Goal: Transaction & Acquisition: Purchase product/service

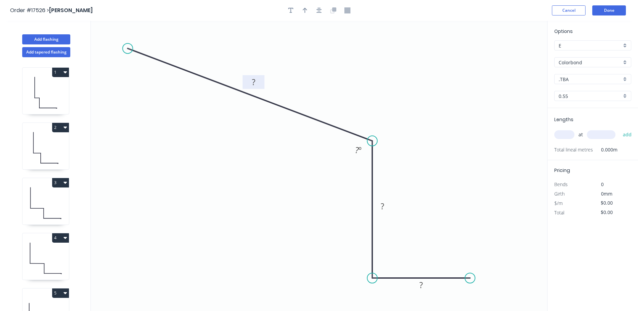
click at [256, 81] on rect at bounding box center [253, 82] width 13 height 9
click at [383, 174] on div "Hide angle" at bounding box center [394, 174] width 68 height 14
click at [384, 208] on rect at bounding box center [382, 206] width 13 height 9
click at [424, 286] on rect at bounding box center [421, 285] width 13 height 9
click at [470, 275] on circle at bounding box center [470, 278] width 10 height 10
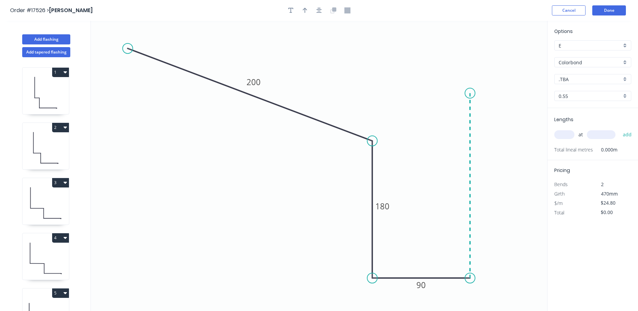
click at [464, 93] on icon "0 200 180 90" at bounding box center [319, 166] width 457 height 290
click at [472, 92] on circle at bounding box center [470, 93] width 10 height 10
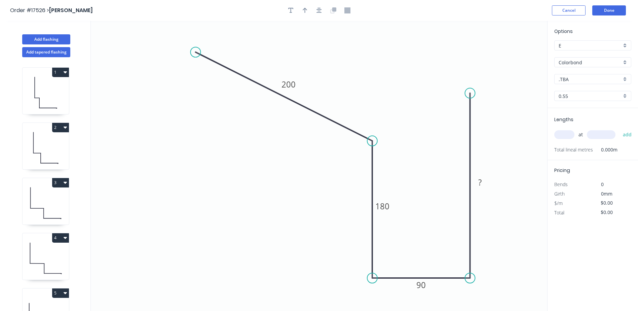
drag, startPoint x: 126, startPoint y: 47, endPoint x: 196, endPoint y: 52, distance: 70.2
click at [196, 52] on circle at bounding box center [195, 52] width 10 height 10
click at [320, 13] on icon "button" at bounding box center [319, 10] width 5 height 6
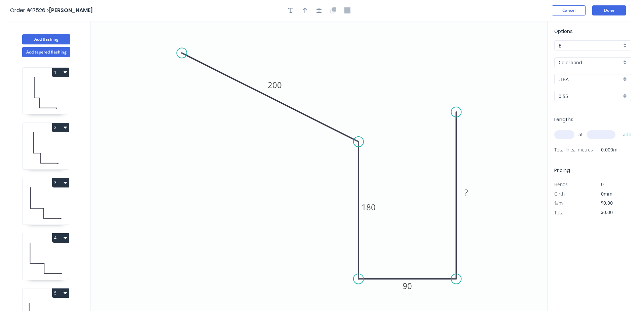
drag, startPoint x: 458, startPoint y: 93, endPoint x: 458, endPoint y: 112, distance: 19.5
click at [458, 112] on circle at bounding box center [457, 112] width 10 height 10
click at [468, 193] on rect at bounding box center [466, 192] width 13 height 9
click at [472, 137] on div "Crush & Fold" at bounding box center [491, 136] width 68 height 14
type input "$38.31"
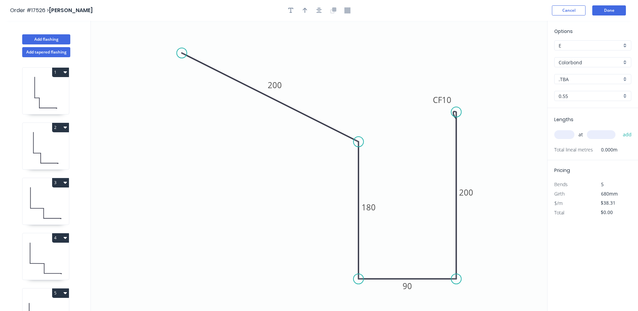
click at [626, 76] on div ".TBA" at bounding box center [593, 79] width 77 height 10
click at [577, 144] on div "Monument" at bounding box center [593, 144] width 76 height 12
type input "Monument"
click at [568, 136] on input "text" at bounding box center [565, 134] width 20 height 9
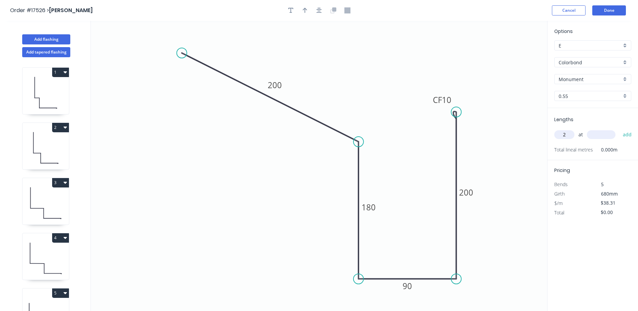
type input "2"
type input "4600"
click at [620, 129] on button "add" at bounding box center [628, 134] width 16 height 11
type input "$352.45"
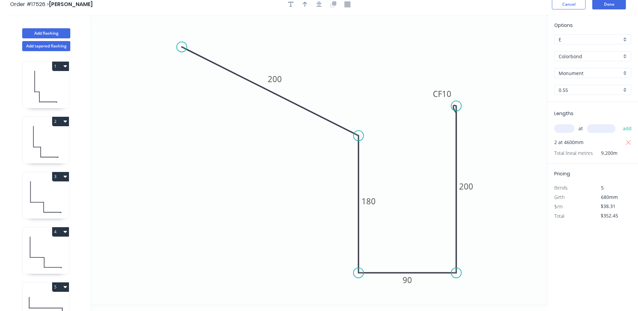
scroll to position [0, 0]
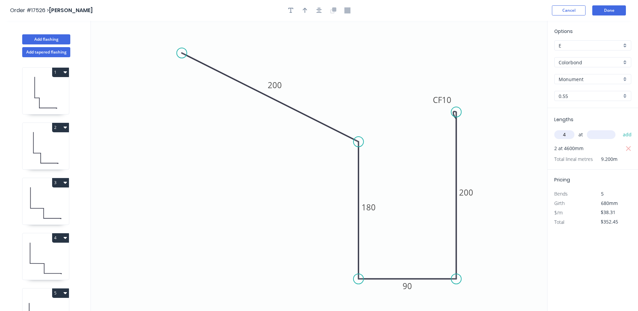
type input "4"
type input "4600"
click at [620, 129] on button "add" at bounding box center [628, 134] width 16 height 11
click at [629, 149] on icon "button" at bounding box center [628, 148] width 5 height 5
type input "$704.90"
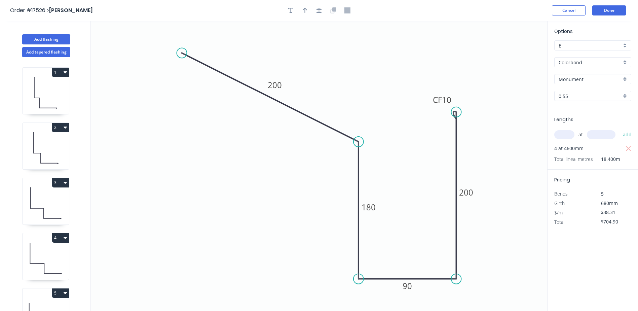
click at [564, 135] on input "text" at bounding box center [565, 134] width 20 height 9
type input "4"
type input "7"
type input "4700"
click at [620, 129] on button "add" at bounding box center [628, 134] width 16 height 11
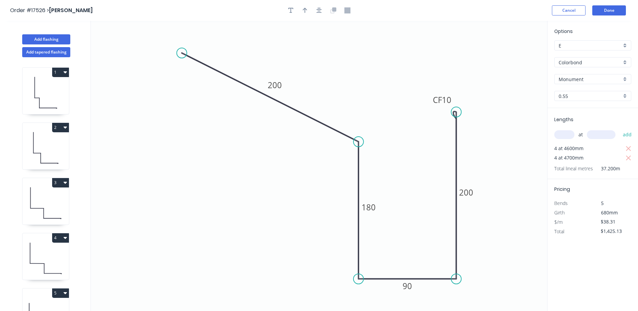
click at [633, 148] on div "Lengths at add 4 at 4600mm 4 at 4700mm Total lineal metres 37.200m" at bounding box center [593, 143] width 91 height 71
click at [630, 149] on icon "button" at bounding box center [628, 148] width 5 height 5
type input "$720.23"
click at [609, 11] on button "Done" at bounding box center [610, 10] width 34 height 10
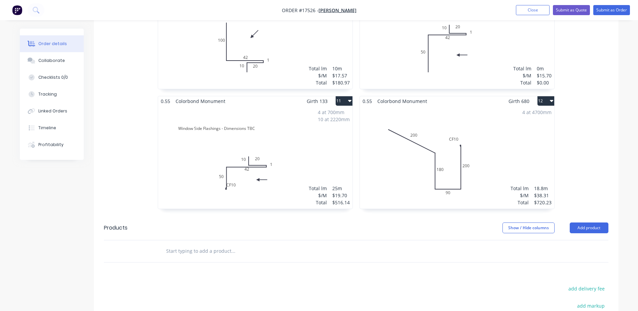
scroll to position [788, 0]
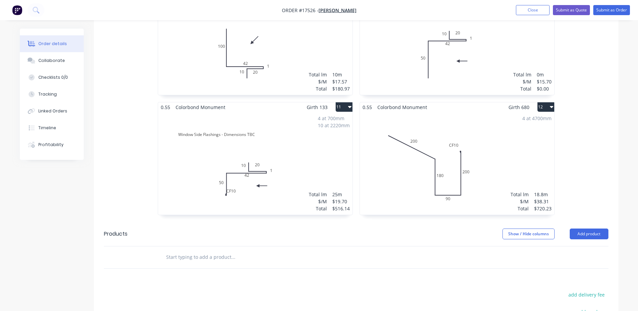
click at [187, 250] on input "text" at bounding box center [233, 256] width 135 height 13
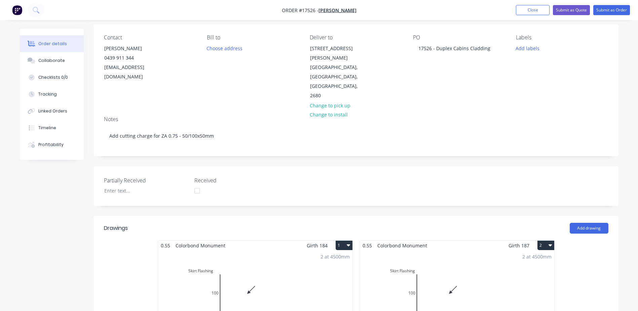
scroll to position [47, 0]
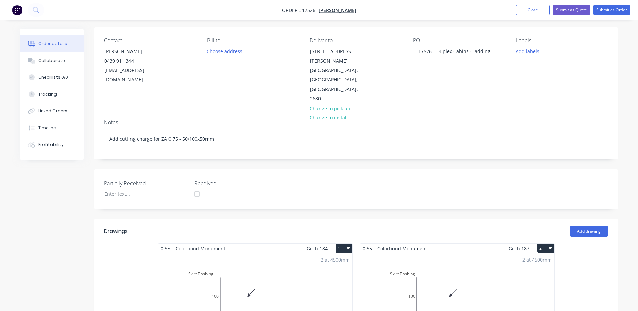
click at [595, 219] on header "Drawings Add drawing" at bounding box center [356, 231] width 525 height 24
click at [591, 226] on button "Add drawing" at bounding box center [589, 231] width 39 height 11
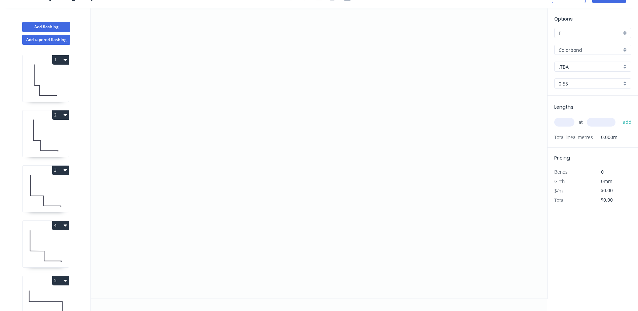
scroll to position [12, 0]
click at [119, 106] on icon "0" at bounding box center [319, 153] width 457 height 290
click at [119, 149] on icon "0" at bounding box center [319, 153] width 457 height 290
click at [199, 147] on icon "0 ?" at bounding box center [319, 153] width 457 height 290
click at [211, 164] on icon "0 ? ?" at bounding box center [319, 153] width 457 height 290
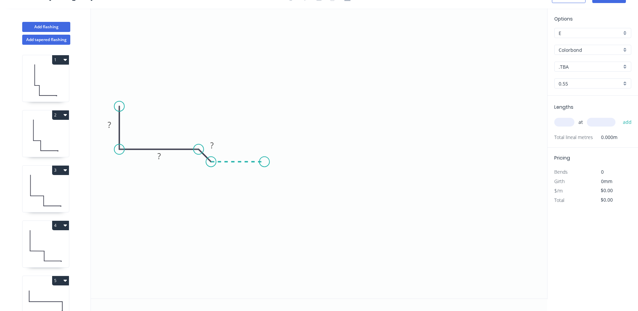
click at [265, 162] on icon "0 ? ? ?" at bounding box center [319, 153] width 457 height 290
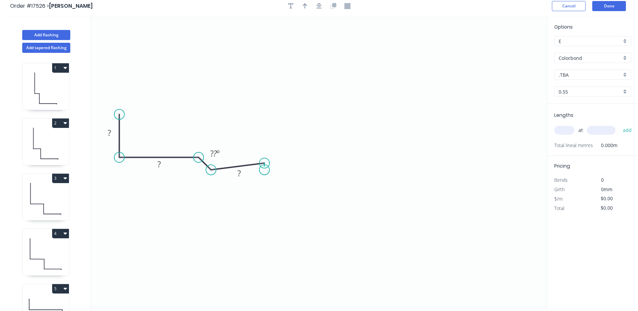
scroll to position [0, 0]
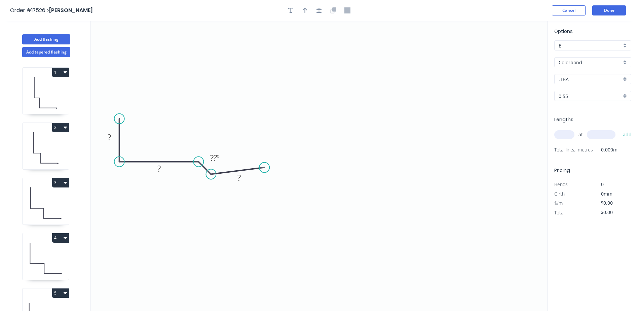
click at [265, 168] on circle at bounding box center [264, 168] width 10 height 10
drag, startPoint x: 265, startPoint y: 168, endPoint x: 265, endPoint y: 172, distance: 4.7
click at [265, 172] on circle at bounding box center [265, 174] width 10 height 10
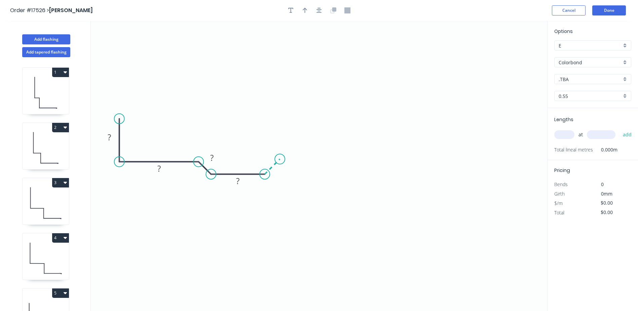
click at [280, 161] on icon "0 ? ? ? ?" at bounding box center [319, 166] width 457 height 290
click at [366, 161] on icon "0 ? ? ? ? ?" at bounding box center [319, 166] width 457 height 290
click at [380, 174] on icon "0 ? ? ? ? ? ?" at bounding box center [319, 166] width 457 height 290
click at [415, 174] on icon "0 ? ? ? ? ? ? ?" at bounding box center [319, 166] width 457 height 290
click at [428, 160] on icon "0 ? ? ? ? ? ? ? ?" at bounding box center [319, 166] width 457 height 290
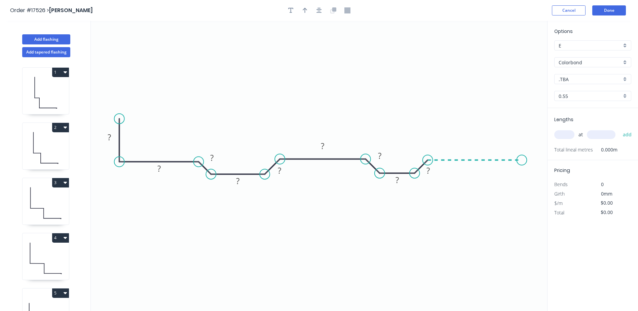
click at [522, 159] on icon "0 ? ? ? ? ? ? ? ? ?" at bounding box center [319, 166] width 457 height 290
click at [522, 239] on icon "0 ? ? ? ? ? ? ? ? ? ?" at bounding box center [319, 166] width 457 height 290
click at [470, 241] on icon "0 ? ? ? ? ? ? ? ? ? ? ?" at bounding box center [319, 166] width 457 height 290
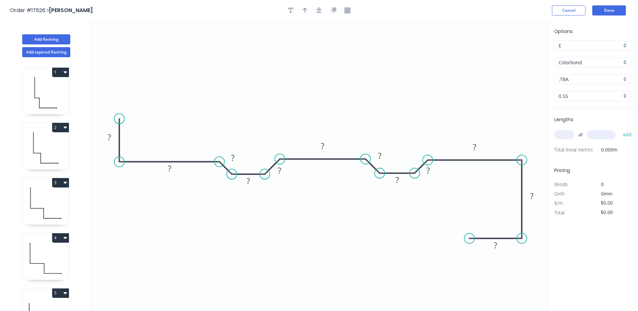
drag, startPoint x: 204, startPoint y: 167, endPoint x: 225, endPoint y: 167, distance: 21.2
click at [225, 167] on icon at bounding box center [225, 168] width 12 height 12
click at [164, 161] on icon at bounding box center [169, 161] width 100 height 0
click at [131, 139] on div "Crush & Fold" at bounding box center [152, 141] width 68 height 14
click at [113, 137] on rect at bounding box center [108, 136] width 13 height 9
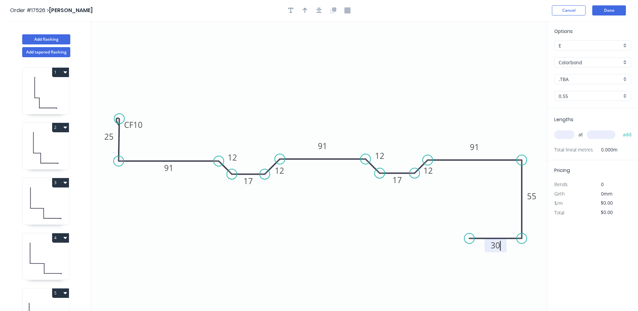
click at [624, 77] on div ".TBA" at bounding box center [593, 79] width 77 height 10
type input "$46.80"
click at [593, 113] on div "Monument" at bounding box center [593, 111] width 76 height 12
type input "Monument"
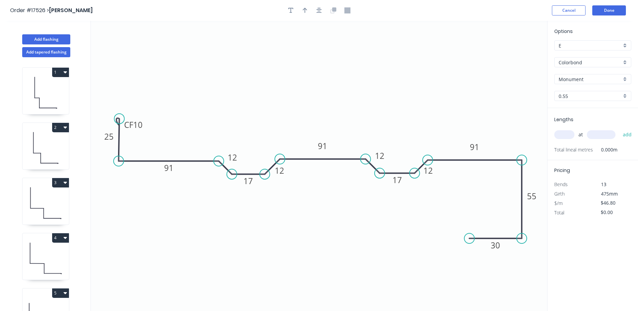
click at [566, 132] on input "text" at bounding box center [565, 134] width 20 height 9
type input "4"
type input "4500"
click at [620, 129] on button "add" at bounding box center [628, 134] width 16 height 11
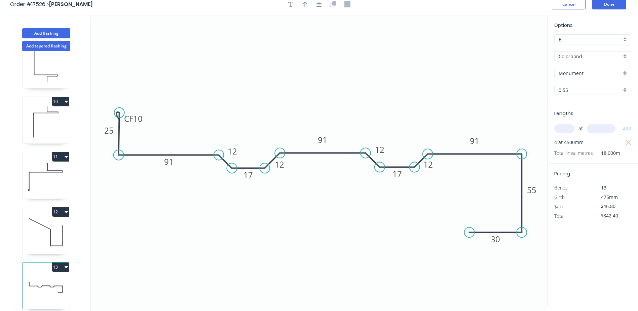
scroll to position [0, 0]
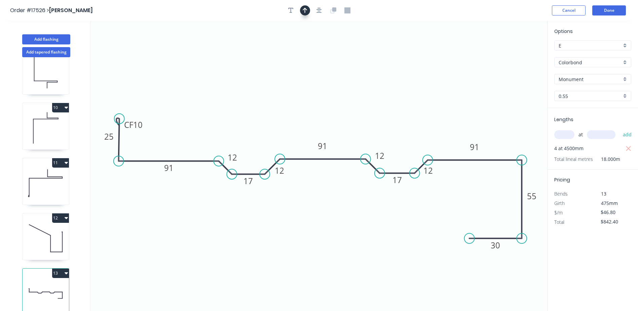
click at [305, 13] on icon "button" at bounding box center [305, 10] width 5 height 6
click at [320, 11] on icon "button" at bounding box center [319, 10] width 5 height 5
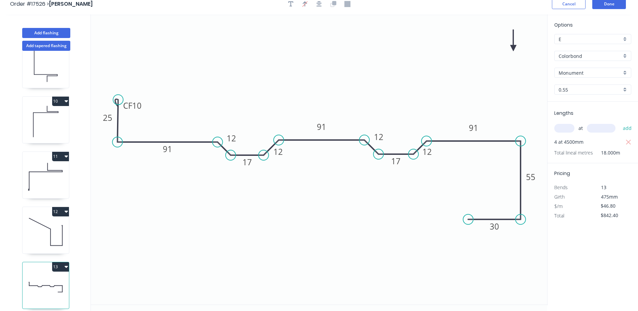
scroll to position [12, 0]
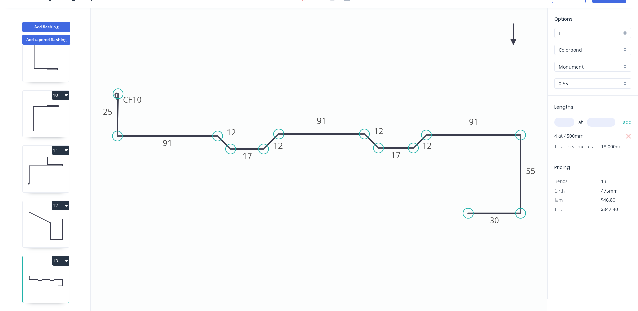
click at [65, 258] on icon "button" at bounding box center [66, 260] width 3 height 5
click at [31, 273] on div "Duplicate" at bounding box center [37, 278] width 52 height 10
type input "$0.00"
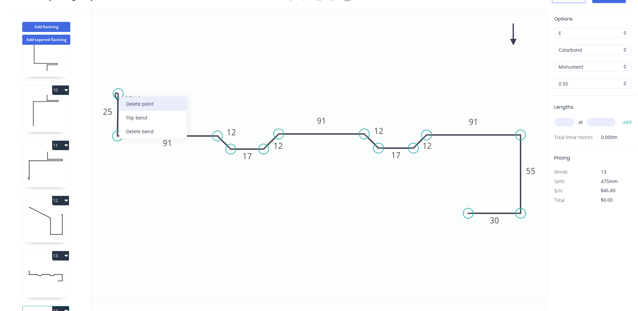
click at [133, 104] on div "Delete point" at bounding box center [153, 104] width 68 height 14
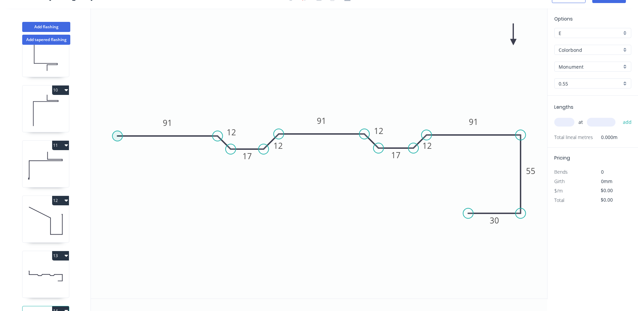
type input "$40.80"
drag, startPoint x: 117, startPoint y: 136, endPoint x: 101, endPoint y: 137, distance: 16.5
click at [101, 137] on circle at bounding box center [101, 136] width 10 height 10
click at [162, 121] on tspan "91" at bounding box center [158, 122] width 9 height 11
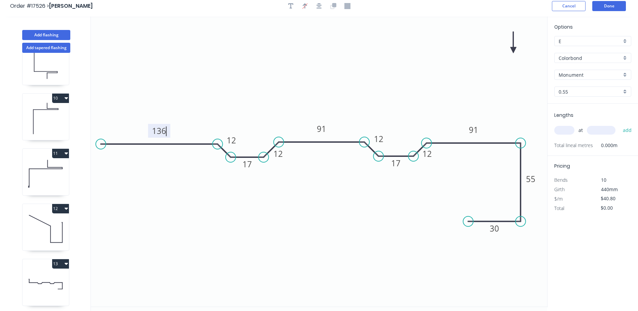
scroll to position [0, 0]
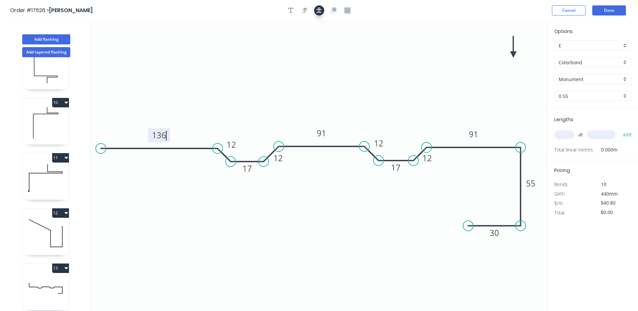
click at [318, 10] on icon "button" at bounding box center [319, 10] width 5 height 5
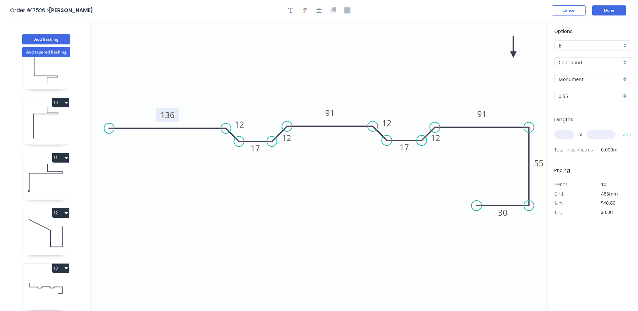
click at [173, 115] on tspan "136" at bounding box center [168, 114] width 14 height 11
click at [235, 265] on icon "0 91 17 55 91 136 12 12 12 30 17 12" at bounding box center [319, 166] width 457 height 290
click at [570, 132] on input "text" at bounding box center [565, 134] width 20 height 9
type input "2"
type input "4800"
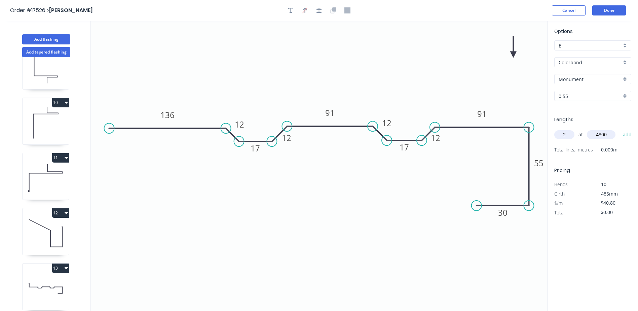
click at [620, 129] on button "add" at bounding box center [628, 134] width 16 height 11
type input "$391.68"
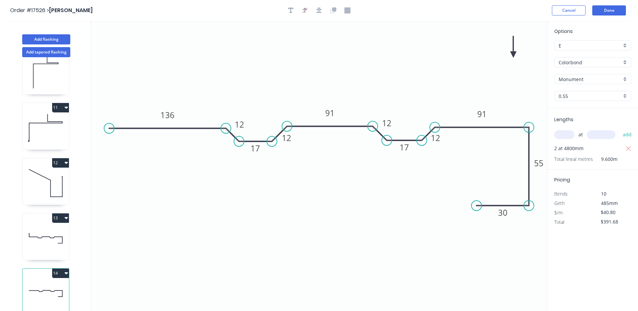
scroll to position [522, 0]
click at [51, 231] on icon at bounding box center [46, 238] width 46 height 43
type input "$46.80"
type input "$842.40"
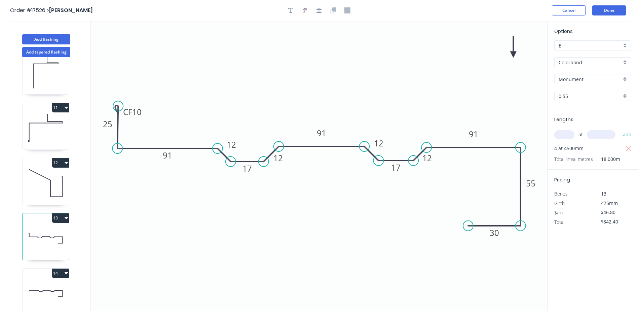
click at [568, 137] on input "text" at bounding box center [565, 134] width 20 height 9
type input "2"
type input "4800"
click at [620, 129] on button "add" at bounding box center [628, 134] width 16 height 11
type input "$1,291.68"
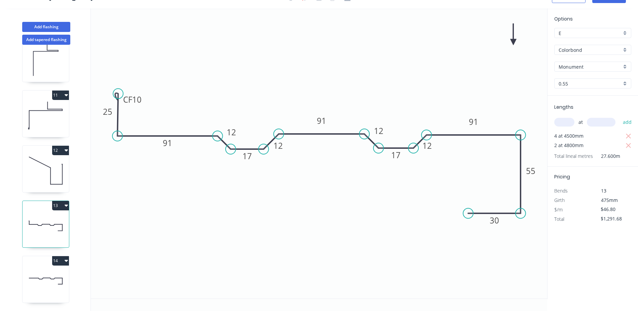
scroll to position [0, 0]
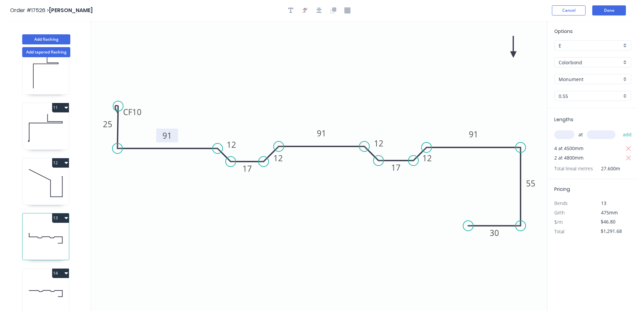
drag, startPoint x: 175, startPoint y: 160, endPoint x: 175, endPoint y: 140, distance: 19.9
click at [175, 140] on rect at bounding box center [168, 136] width 22 height 14
click at [609, 10] on button "Done" at bounding box center [610, 10] width 34 height 10
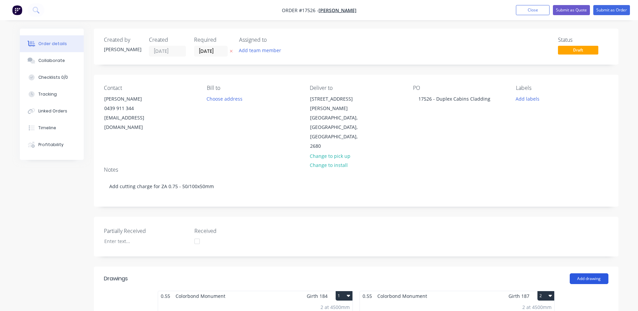
click at [589, 273] on button "Add drawing" at bounding box center [589, 278] width 39 height 11
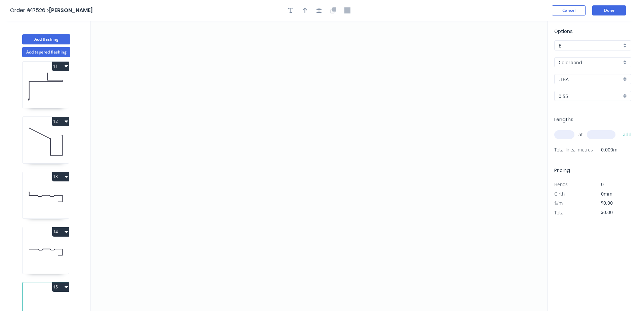
scroll to position [577, 0]
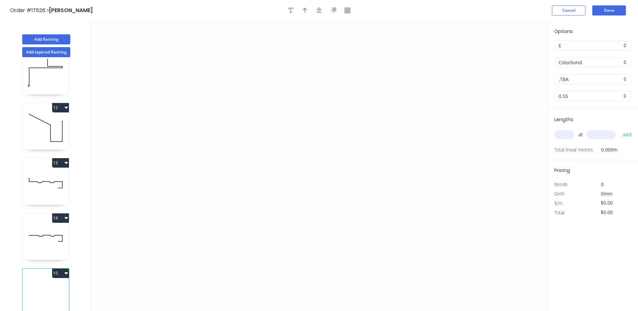
click at [46, 180] on icon at bounding box center [46, 183] width 46 height 43
type input "Monument"
type input "$46.80"
type input "$1,291.68"
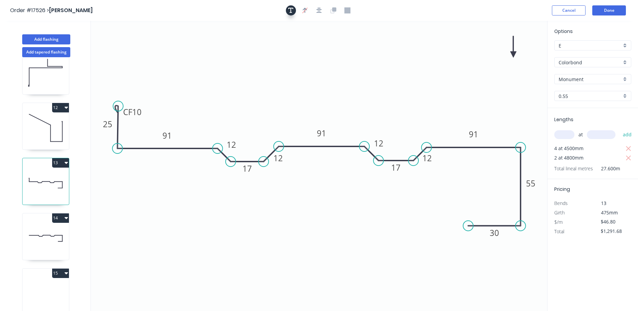
click at [288, 12] on icon "button" at bounding box center [290, 10] width 5 height 6
click at [145, 42] on textarea at bounding box center [134, 47] width 55 height 25
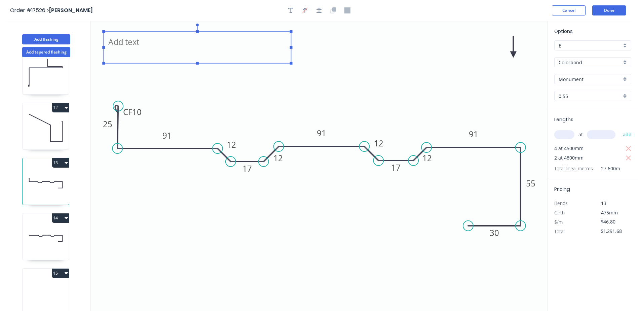
drag, startPoint x: 164, startPoint y: 48, endPoint x: 290, endPoint y: 47, distance: 126.2
click at [290, 47] on rect at bounding box center [291, 47] width 3 height 3
click at [109, 43] on textarea "Skirting" at bounding box center [197, 47] width 181 height 25
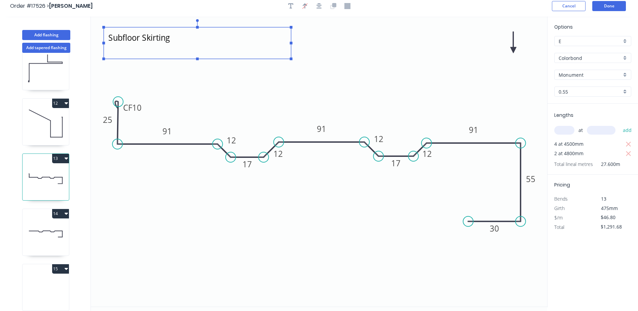
scroll to position [12, 0]
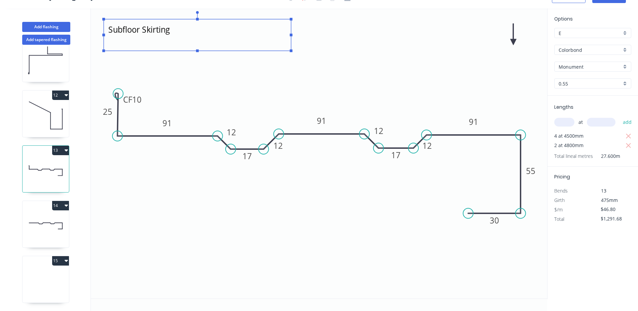
type textarea "Subfloor Skirting"
click at [42, 219] on icon at bounding box center [46, 225] width 46 height 43
click at [49, 175] on icon at bounding box center [46, 170] width 46 height 43
click at [40, 230] on icon at bounding box center [46, 225] width 46 height 43
type input "$40.80"
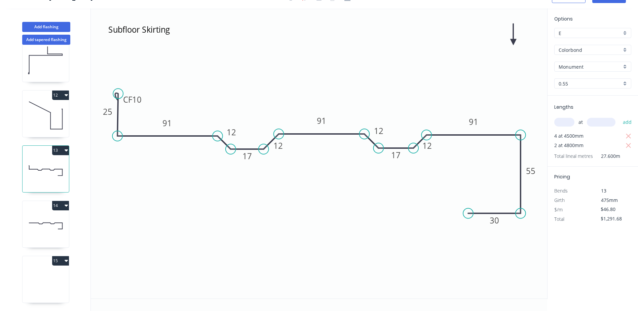
type input "$391.68"
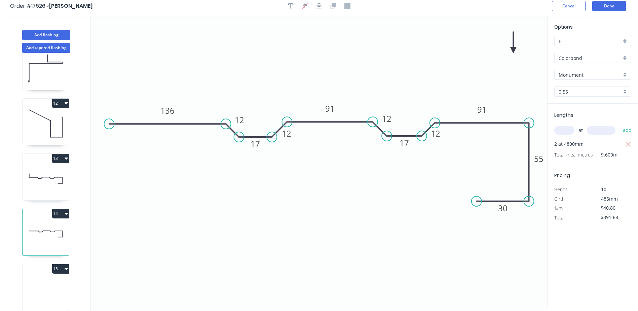
scroll to position [0, 0]
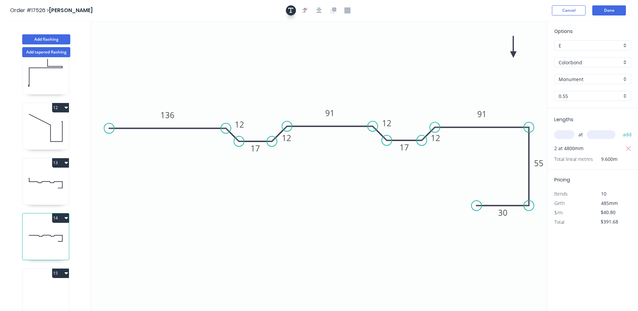
click at [291, 12] on icon "button" at bounding box center [290, 10] width 5 height 5
click at [133, 49] on textarea at bounding box center [134, 47] width 55 height 25
drag, startPoint x: 166, startPoint y: 46, endPoint x: 212, endPoint y: 47, distance: 46.5
click at [212, 47] on rect at bounding box center [213, 47] width 3 height 3
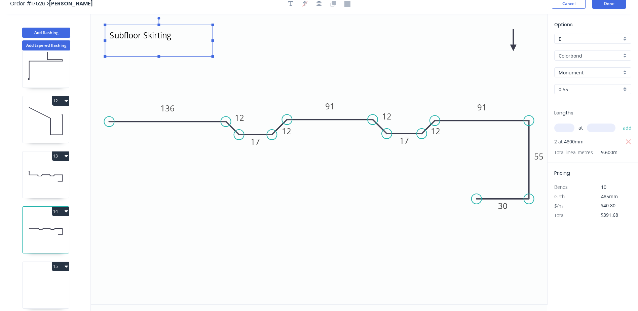
scroll to position [12, 0]
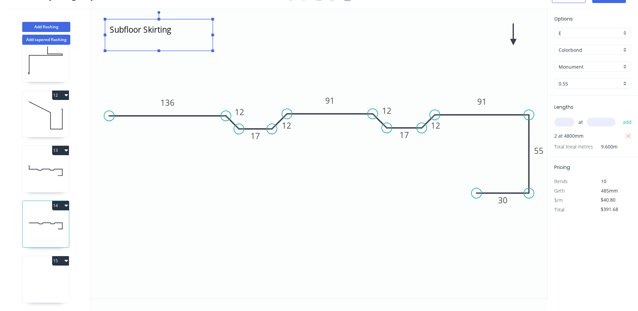
type textarea "Subfloor Skirting"
click at [56, 269] on icon at bounding box center [46, 280] width 46 height 43
click at [49, 271] on icon at bounding box center [46, 280] width 46 height 43
type input ".TBA"
type input "$0.00"
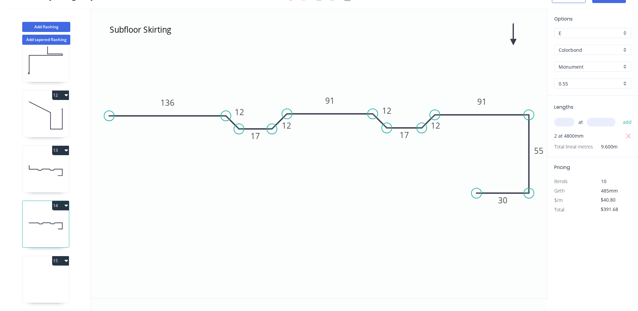
type input "$0.00"
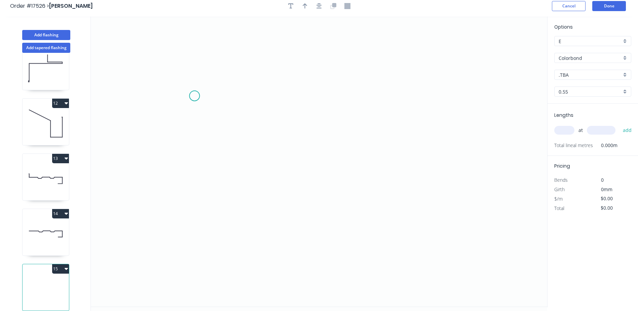
scroll to position [0, 0]
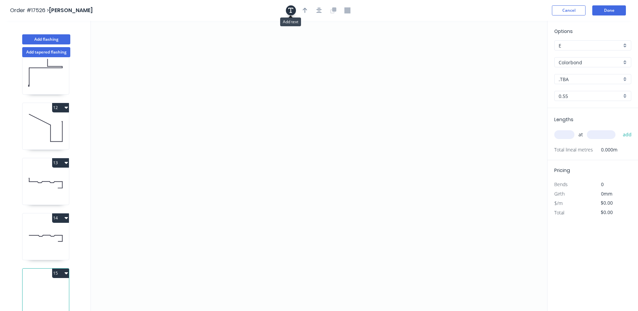
click at [293, 10] on icon "button" at bounding box center [290, 10] width 5 height 6
click at [132, 37] on textarea at bounding box center [134, 47] width 55 height 25
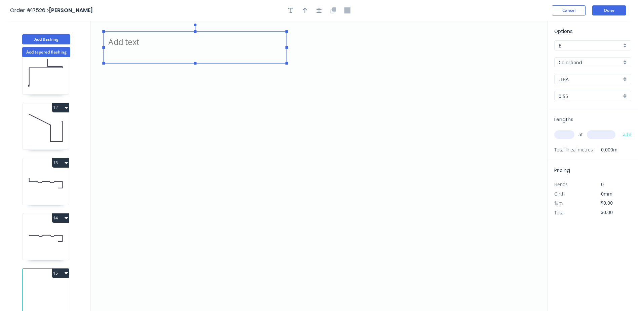
drag, startPoint x: 166, startPoint y: 47, endPoint x: 287, endPoint y: 47, distance: 121.8
click at [287, 47] on rect at bounding box center [287, 47] width 3 height 3
click at [130, 45] on textarea at bounding box center [195, 47] width 176 height 25
click at [358, 64] on icon "Barges - Dimensions TBC" at bounding box center [319, 166] width 457 height 290
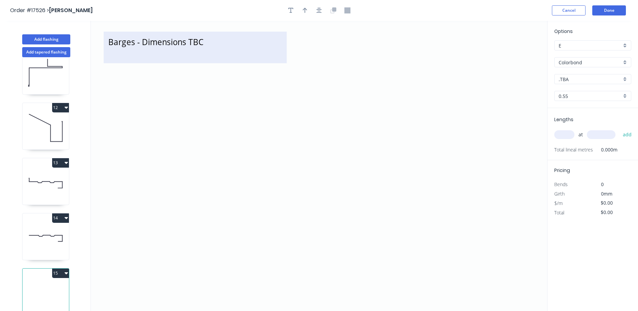
click at [208, 41] on textarea "Barges - Dimensions TBC" at bounding box center [195, 47] width 176 height 25
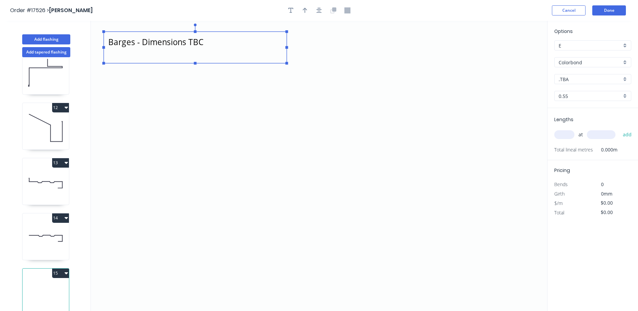
click at [208, 43] on textarea "Barges - Dimensions TBC" at bounding box center [195, 47] width 176 height 25
click at [204, 41] on textarea "Barges - Dimensions TBC" at bounding box center [195, 47] width 176 height 25
click at [179, 118] on icon "Barges - Dimensions TBC Front Cnrs & Barges" at bounding box center [319, 166] width 457 height 290
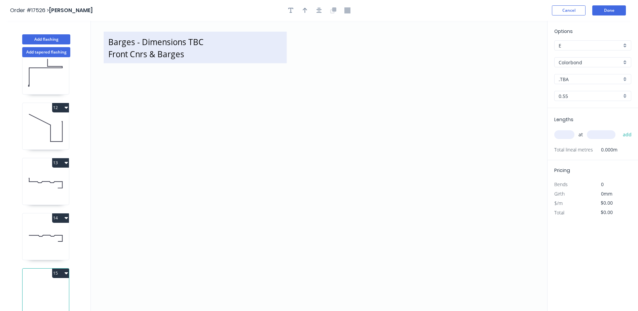
click at [193, 54] on textarea "Barges - Dimensions TBC Front Cnrs & Barges" at bounding box center [195, 47] width 176 height 25
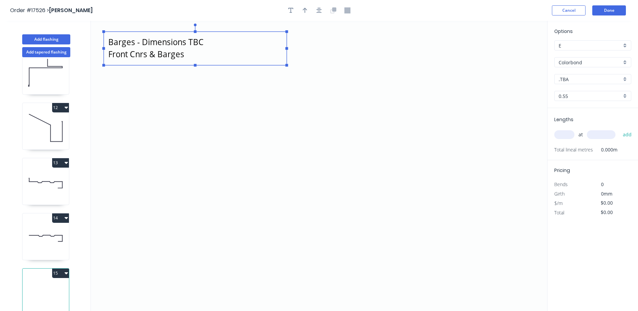
click at [198, 65] on g at bounding box center [195, 45] width 186 height 43
click at [196, 68] on rect at bounding box center [195, 67] width 3 height 3
click at [188, 65] on rect at bounding box center [195, 50] width 183 height 36
click at [189, 62] on textarea "Barges - Dimensions TBC Front Cnrs & Barges" at bounding box center [195, 49] width 176 height 29
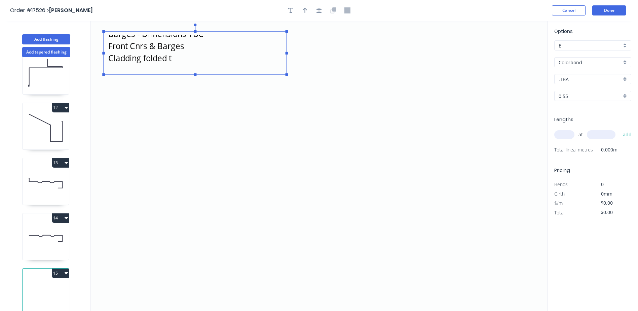
click at [195, 74] on rect at bounding box center [195, 74] width 3 height 3
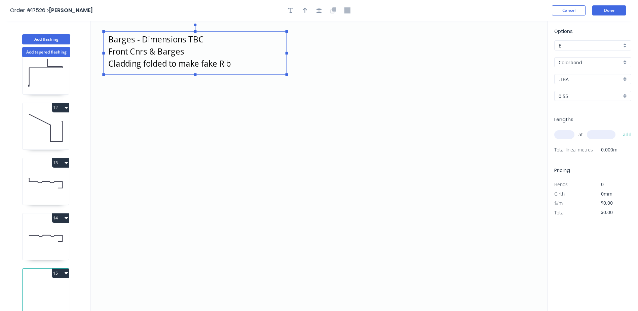
click at [207, 128] on icon "Barges - Dimensions TBC Front Cnrs & Barges Cladding folded to make fake Rib" at bounding box center [319, 166] width 457 height 290
type textarea "Barges - Dimensions TBC Front Cnrs & Barges Cladding folded to make fake Rib"
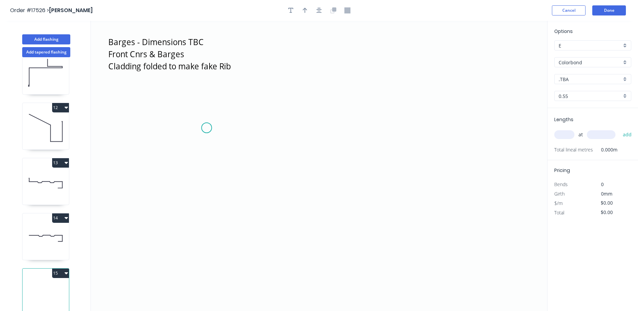
click at [207, 128] on icon "Barges - Dimensions TBC Front Cnrs & Barges Cladding folded to make fake Rib" at bounding box center [319, 166] width 457 height 290
drag, startPoint x: 206, startPoint y: 127, endPoint x: 174, endPoint y: 128, distance: 32.4
click at [202, 128] on circle at bounding box center [207, 128] width 10 height 10
click at [180, 128] on circle at bounding box center [181, 128] width 10 height 10
click at [115, 129] on icon "Barges - Dimensions TBC Front Cnrs & Barges Cladding folded to make fake Rib" at bounding box center [319, 166] width 457 height 290
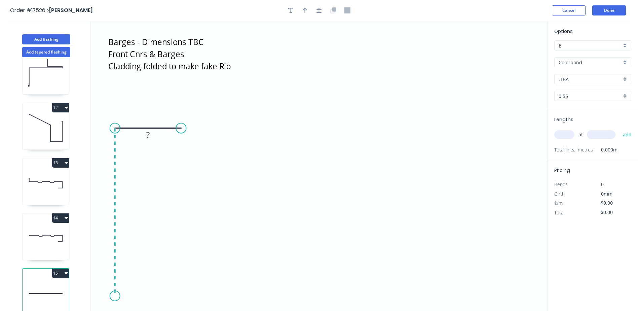
click at [117, 296] on icon "Barges - Dimensions TBC Front Cnrs & Barges Cladding folded to make fake Rib ?" at bounding box center [319, 166] width 457 height 290
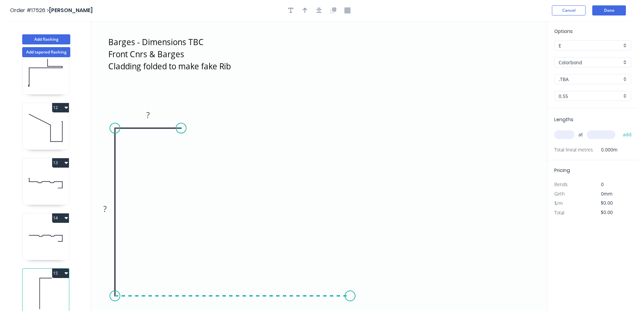
click at [351, 286] on icon "Barges - Dimensions TBC Front Cnrs & Barges Cladding folded to make fake Rib ? ?" at bounding box center [319, 166] width 457 height 290
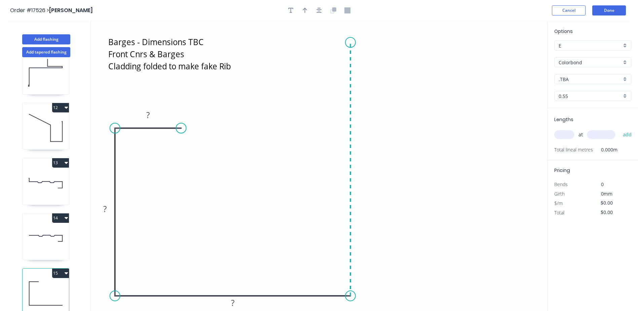
click at [350, 42] on icon "Barges - Dimensions TBC Front Cnrs & Barges Cladding folded to make fake Rib ? …" at bounding box center [319, 166] width 457 height 290
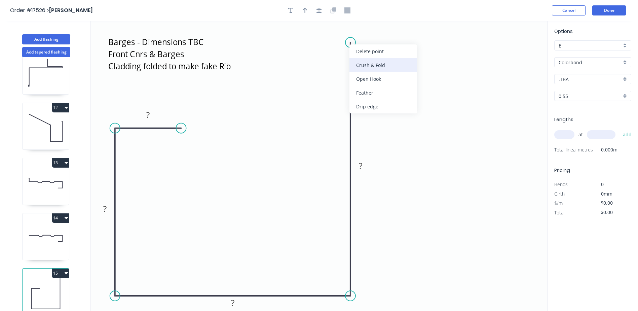
click at [358, 63] on div "Crush & Fold" at bounding box center [384, 65] width 68 height 14
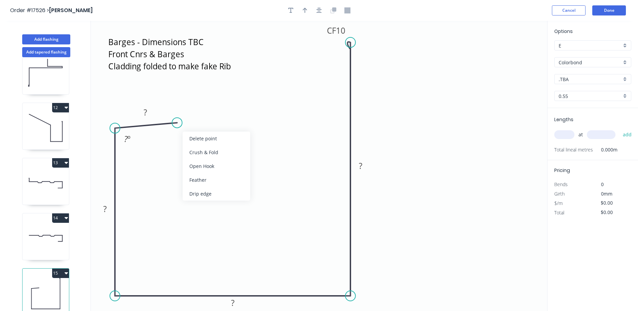
drag, startPoint x: 181, startPoint y: 127, endPoint x: 177, endPoint y: 123, distance: 6.4
click at [177, 123] on circle at bounding box center [177, 123] width 10 height 10
click at [195, 144] on div "Crush & Fold" at bounding box center [211, 145] width 68 height 14
click at [146, 116] on tspan "?" at bounding box center [144, 112] width 3 height 11
click at [126, 138] on tspan "?" at bounding box center [126, 138] width 4 height 11
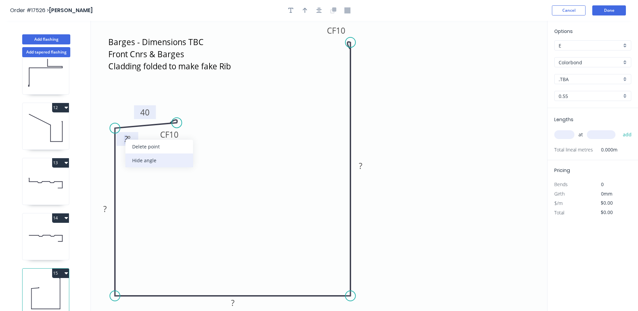
click at [147, 162] on div "Hide angle" at bounding box center [160, 160] width 68 height 14
click at [105, 210] on tspan "?" at bounding box center [104, 208] width 3 height 11
click at [236, 301] on rect at bounding box center [232, 303] width 13 height 9
click at [363, 162] on rect at bounding box center [361, 166] width 22 height 14
click at [363, 163] on rect at bounding box center [360, 166] width 13 height 9
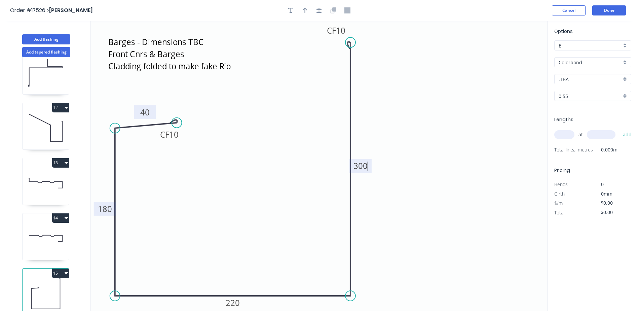
click at [404, 158] on icon "Barges - Dimensions TBC Front Cnrs & Barges Cladding folded to make fake Rib CF…" at bounding box center [319, 166] width 457 height 290
type input "$46.05"
drag, startPoint x: 304, startPoint y: 11, endPoint x: 308, endPoint y: 10, distance: 4.1
click at [304, 11] on icon "button" at bounding box center [305, 10] width 5 height 6
click at [317, 10] on icon "button" at bounding box center [319, 10] width 5 height 6
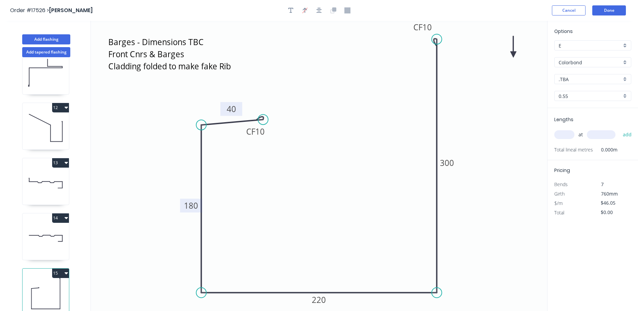
click at [514, 66] on icon "Barges - Dimensions TBC Front Cnrs & Barges Cladding folded to make fake Rib CF…" at bounding box center [319, 166] width 457 height 290
click at [513, 57] on icon "Barges - Dimensions TBC Front Cnrs & Barges Cladding folded to make fake Rib CF…" at bounding box center [319, 166] width 457 height 290
click at [513, 55] on icon at bounding box center [514, 47] width 6 height 22
click at [513, 53] on icon at bounding box center [520, 49] width 20 height 20
click at [596, 80] on input ".TBA" at bounding box center [590, 79] width 63 height 7
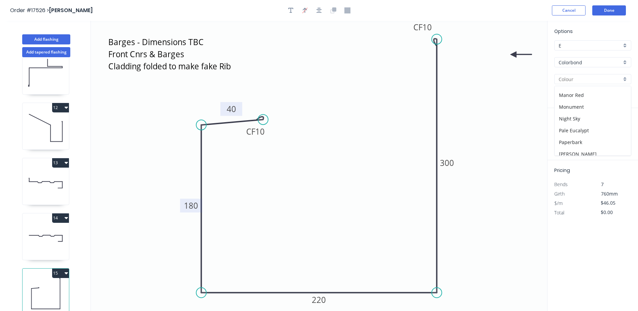
scroll to position [135, 0]
click at [584, 115] on div "Monument" at bounding box center [593, 111] width 76 height 12
type input "Monument"
click at [573, 136] on input "text" at bounding box center [565, 134] width 20 height 9
type input "6"
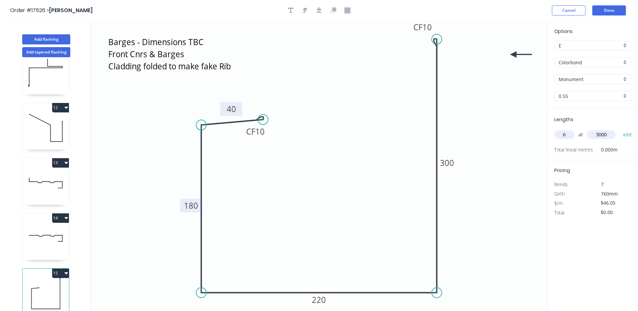
type input "3000"
click at [620, 129] on button "add" at bounding box center [628, 134] width 16 height 11
type input "$828.90"
type input "6"
type input "2700"
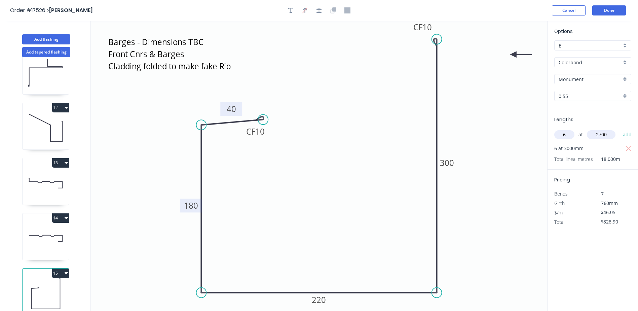
click at [620, 129] on button "add" at bounding box center [628, 134] width 16 height 11
click at [629, 148] on icon "button" at bounding box center [628, 148] width 5 height 5
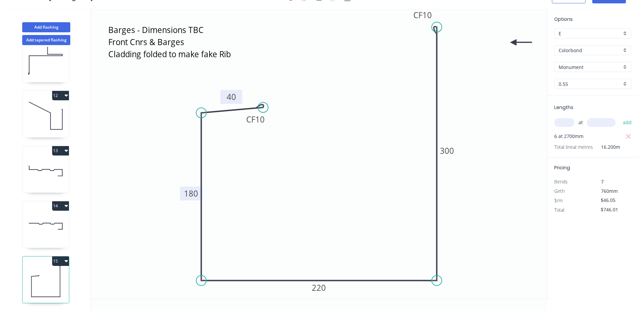
scroll to position [12, 0]
click at [64, 256] on button "15" at bounding box center [60, 260] width 17 height 9
click at [27, 273] on div "Duplicate" at bounding box center [37, 278] width 52 height 10
type input "$0.00"
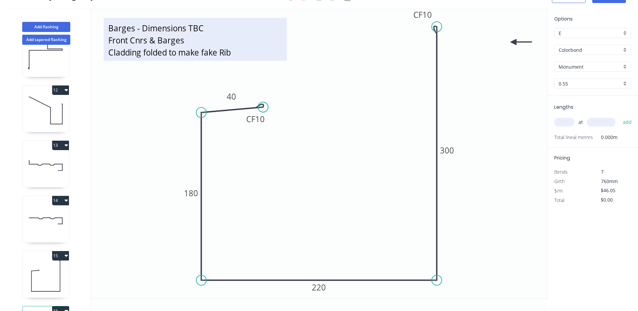
click at [231, 52] on textarea "Barges - Dimensions TBC Front Cnrs & Barges Cladding folded to make fake Rib" at bounding box center [195, 39] width 176 height 36
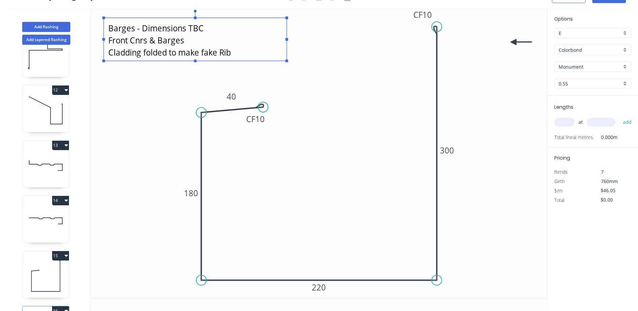
click at [235, 53] on textarea "Barges - Dimensions TBC Front Cnrs & Barges Cladding folded to make fake Rib" at bounding box center [195, 39] width 176 height 36
click at [135, 28] on textarea "Barges - Dimensions TBC F" at bounding box center [195, 39] width 176 height 36
click at [117, 41] on textarea "Barg- Dimensions TBC F" at bounding box center [195, 39] width 176 height 36
click at [127, 28] on textarea "Barg- Dimensions TBC" at bounding box center [195, 39] width 176 height 36
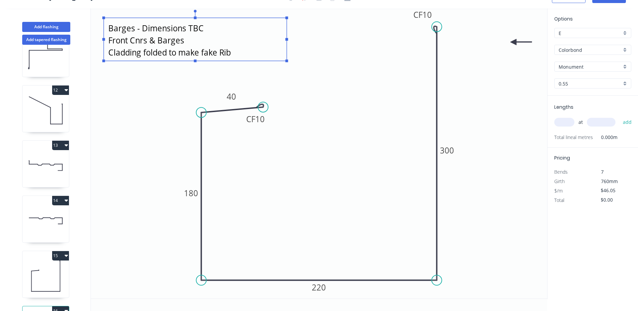
drag, startPoint x: 438, startPoint y: 27, endPoint x: 472, endPoint y: 110, distance: 89.9
click at [508, 79] on icon "Front Joiner - Dimensions TBC CF 10 40 180 220 CF 10 300" at bounding box center [319, 153] width 457 height 290
type textarea "Front Joiner - Dimensions TBC"
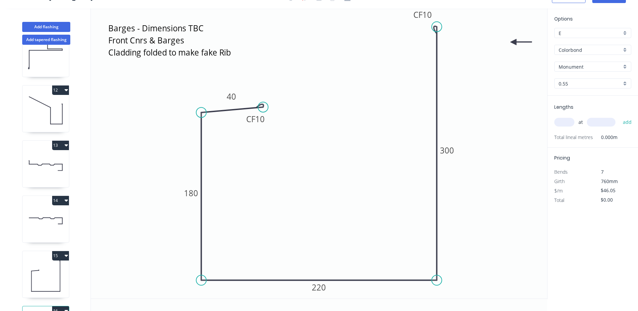
click at [439, 136] on icon "Front Joiner - Dimensions TBC CF 10 40 180 220 CF 10 300" at bounding box center [319, 153] width 457 height 290
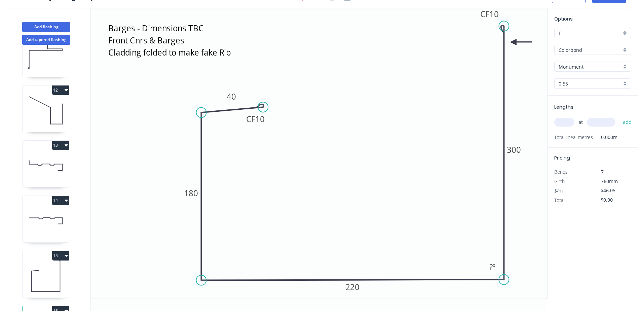
drag, startPoint x: 437, startPoint y: 134, endPoint x: 506, endPoint y: 134, distance: 69.3
click at [506, 134] on icon "Front Joiner - Dimensions TBC CF 10 40 180 220 CF 10 300 ? º" at bounding box center [319, 153] width 457 height 290
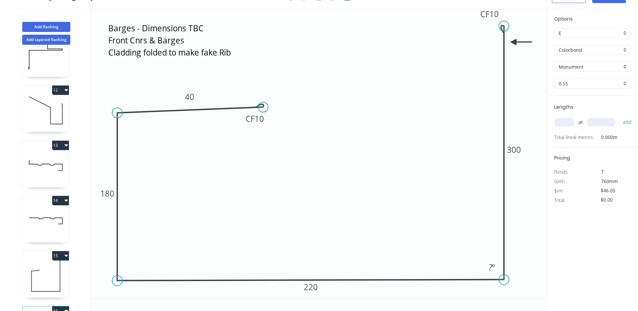
drag, startPoint x: 202, startPoint y: 177, endPoint x: 214, endPoint y: 129, distance: 49.9
click at [117, 177] on icon at bounding box center [117, 197] width 0 height 168
click at [286, 113] on div "Delete point" at bounding box center [300, 114] width 68 height 14
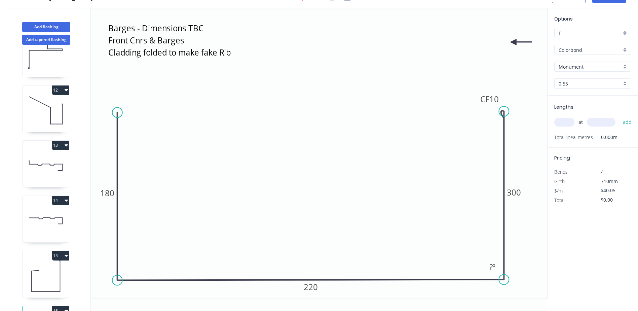
drag, startPoint x: 508, startPoint y: 26, endPoint x: 509, endPoint y: 111, distance: 85.8
click at [509, 111] on circle at bounding box center [504, 111] width 10 height 10
click at [137, 129] on div "Crush & Fold" at bounding box center [154, 131] width 68 height 14
click at [112, 190] on tspan "180" at bounding box center [107, 192] width 14 height 11
click at [138, 139] on div "Flip bend" at bounding box center [153, 140] width 68 height 14
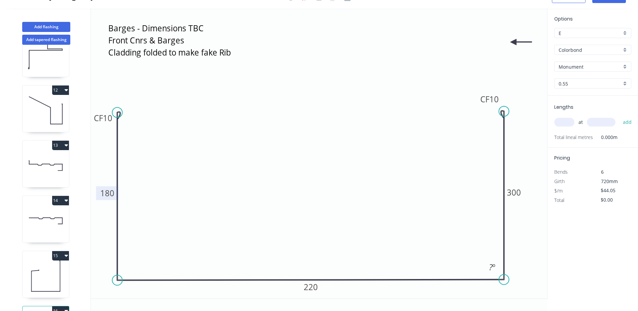
click at [113, 192] on tspan "180" at bounding box center [107, 192] width 14 height 11
click at [315, 283] on tspan "220" at bounding box center [311, 286] width 14 height 11
type input "$59.03"
click at [493, 266] on tspan "º" at bounding box center [494, 267] width 3 height 11
click at [509, 291] on div "Hide angle" at bounding box center [526, 288] width 68 height 14
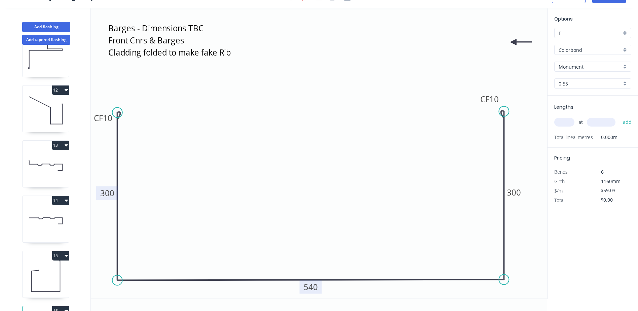
click at [569, 119] on input "text" at bounding box center [565, 122] width 20 height 9
type input "1"
type input "2700"
click at [620, 116] on button "add" at bounding box center [628, 121] width 16 height 11
type input "$159.38"
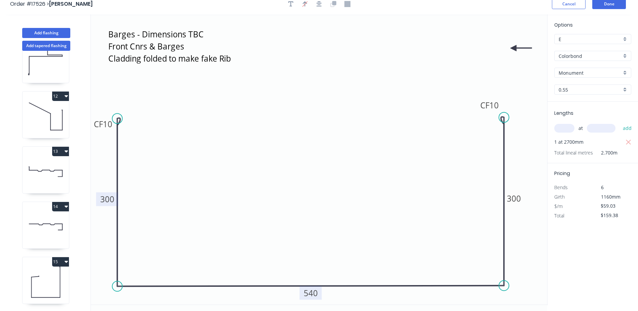
scroll to position [12, 0]
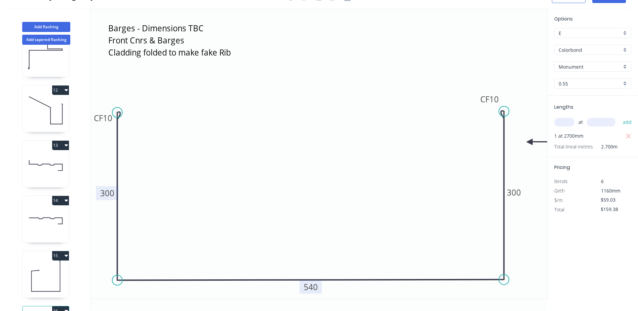
drag, startPoint x: 532, startPoint y: 42, endPoint x: 531, endPoint y: 122, distance: 79.8
click at [531, 139] on icon at bounding box center [538, 142] width 22 height 6
drag, startPoint x: 531, startPoint y: 122, endPoint x: 531, endPoint y: 131, distance: 9.4
click at [531, 132] on icon "Front Joiner - Dimensions TBC CF 10 300 540 CF 10 300" at bounding box center [319, 153] width 457 height 290
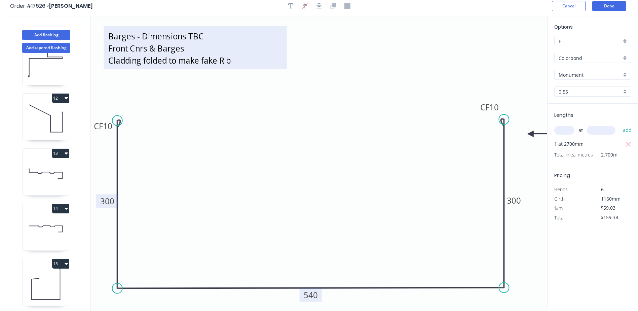
scroll to position [0, 0]
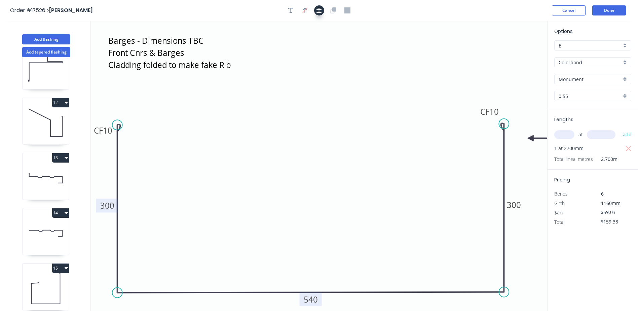
click at [318, 10] on icon "button" at bounding box center [319, 10] width 5 height 6
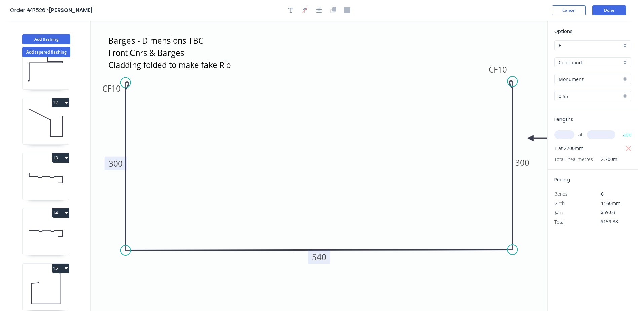
drag, startPoint x: 538, startPoint y: 137, endPoint x: 425, endPoint y: 274, distance: 177.6
click at [425, 274] on icon "Front Joiner - Dimensions TBC CF 10 300 540 CF 10 300" at bounding box center [319, 166] width 457 height 290
drag, startPoint x: 533, startPoint y: 136, endPoint x: 405, endPoint y: 272, distance: 186.7
click at [432, 264] on icon at bounding box center [443, 261] width 22 height 6
click at [405, 271] on icon at bounding box center [413, 271] width 22 height 6
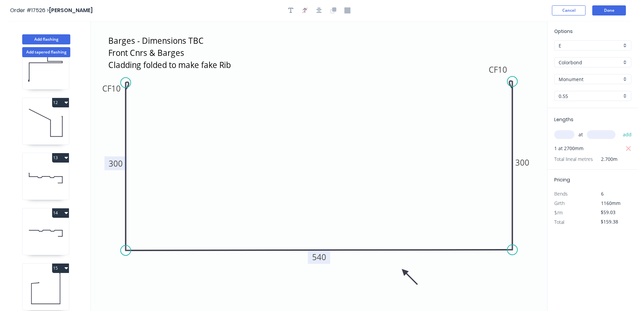
click at [406, 271] on icon at bounding box center [410, 277] width 20 height 20
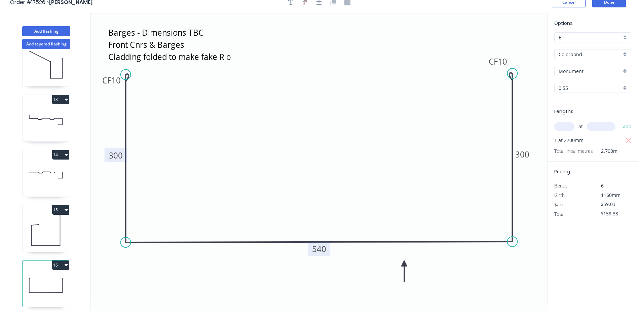
scroll to position [12, 0]
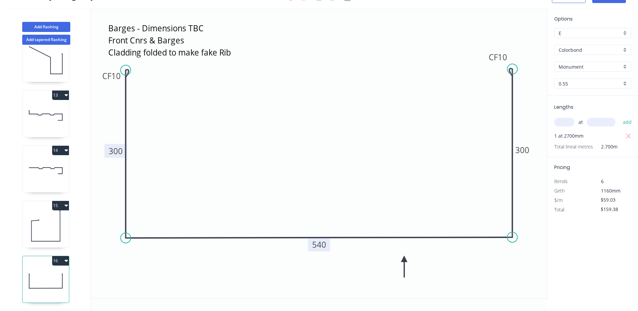
click at [50, 224] on icon at bounding box center [46, 225] width 46 height 43
type input "$46.05"
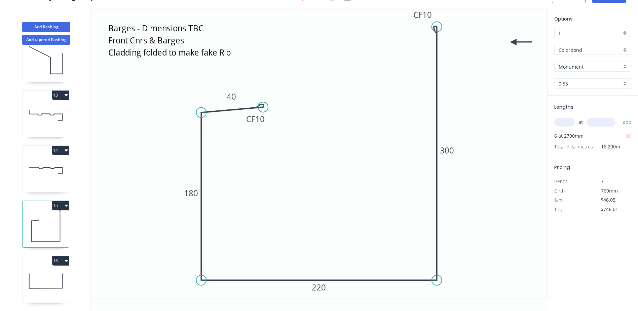
click at [65, 258] on icon "button" at bounding box center [66, 260] width 3 height 5
click at [66, 203] on icon "button" at bounding box center [66, 205] width 3 height 5
click at [26, 217] on div "Duplicate" at bounding box center [37, 222] width 52 height 10
type input "$0.00"
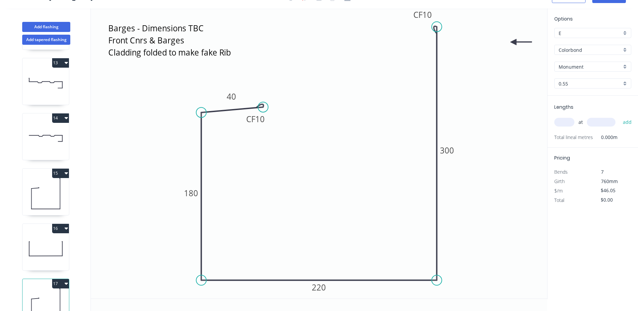
scroll to position [687, 0]
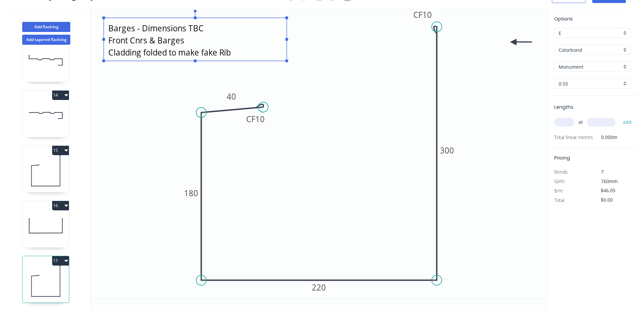
click at [126, 40] on textarea "Barges - Dimensions TBC Front Cnrs & Barges Cladding folded to make fake Rib" at bounding box center [195, 39] width 176 height 36
click at [128, 40] on textarea "Barges - Dimensions TBC Front Cnrs & Barges Cladding folded to make fake Rib" at bounding box center [195, 39] width 176 height 36
click at [182, 43] on textarea "Barges - Dimensions TBC Rear Cnrs & Barges Cladding folded to make fake Rib" at bounding box center [195, 39] width 176 height 36
click at [232, 97] on g "CF 10 40" at bounding box center [235, 108] width 68 height 36
type textarea "Barges - Dimensions TBC Rear Cnrs Cladding folded to make fake Rib"
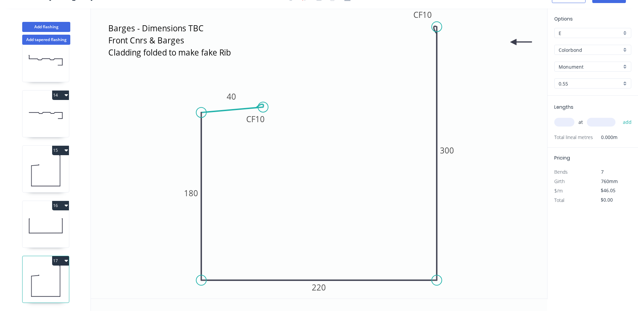
click at [227, 110] on icon at bounding box center [232, 108] width 62 height 8
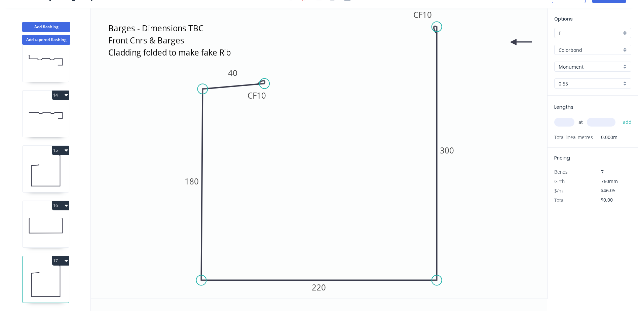
drag, startPoint x: 229, startPoint y: 110, endPoint x: 230, endPoint y: 86, distance: 24.3
click at [230, 86] on icon at bounding box center [234, 85] width 62 height 8
click at [190, 180] on tspan "180" at bounding box center [192, 181] width 14 height 11
drag, startPoint x: 438, startPoint y: 28, endPoint x: 435, endPoint y: 83, distance: 54.9
click at [435, 83] on circle at bounding box center [437, 83] width 10 height 10
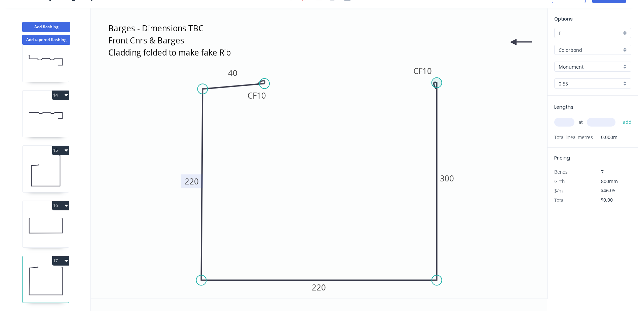
click at [435, 83] on circle at bounding box center [437, 83] width 10 height 10
click at [392, 82] on icon "Barges - Dimensions TBC Rear Cnrs Cladding folded to make fake Rib CF 10 40 220…" at bounding box center [319, 153] width 457 height 290
click at [392, 82] on circle at bounding box center [392, 83] width 10 height 10
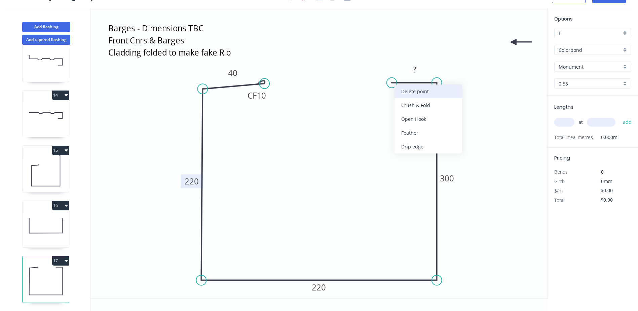
click at [406, 90] on div "Delete point" at bounding box center [429, 91] width 68 height 14
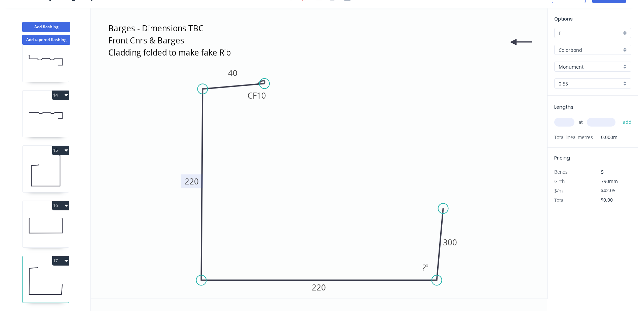
drag, startPoint x: 436, startPoint y: 81, endPoint x: 444, endPoint y: 209, distance: 127.5
click at [444, 209] on circle at bounding box center [444, 208] width 10 height 10
click at [443, 274] on div "Delete point" at bounding box center [463, 275] width 68 height 14
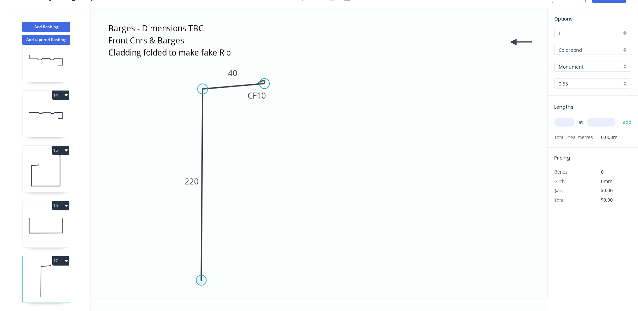
click at [201, 281] on circle at bounding box center [201, 280] width 10 height 10
click at [428, 278] on icon "Barges - Dimensions TBC Rear Cnrs Cladding folded to make fake Rib 220 CF 10 40" at bounding box center [319, 153] width 457 height 290
click at [431, 230] on icon "Barges - Dimensions TBC Rear Cnrs Cladding folded to make fake Rib CF 10 40 220…" at bounding box center [319, 153] width 457 height 290
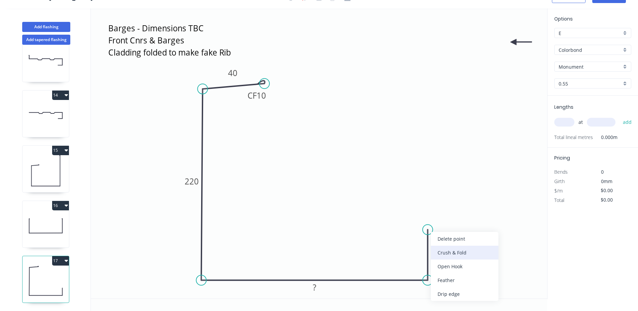
click at [454, 253] on div "Crush & Fold" at bounding box center [465, 253] width 68 height 14
drag, startPoint x: 429, startPoint y: 233, endPoint x: 429, endPoint y: 219, distance: 13.8
click at [429, 219] on circle at bounding box center [428, 219] width 10 height 10
click at [441, 250] on rect at bounding box center [437, 246] width 13 height 9
click at [531, 178] on icon "Barges - Dimensions TBC Rear Cnrs Cladding folded to make fake Rib CF 10 40 220…" at bounding box center [319, 153] width 457 height 290
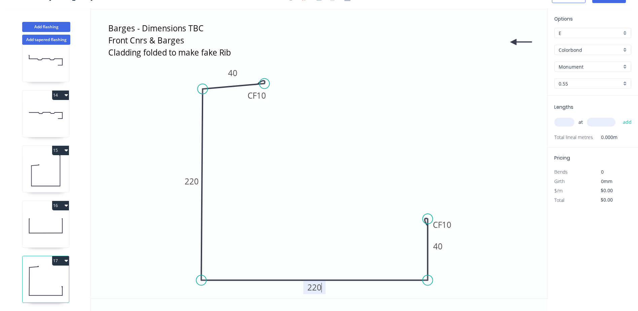
type input "$38.56"
click at [267, 87] on circle at bounding box center [267, 89] width 10 height 10
click at [329, 94] on icon "Barges - Dimensions TBC Rear Cnrs Cladding folded to make fake Rib CF 10 40 220…" at bounding box center [319, 153] width 457 height 290
click at [566, 120] on input "text" at bounding box center [565, 122] width 20 height 9
type input "4"
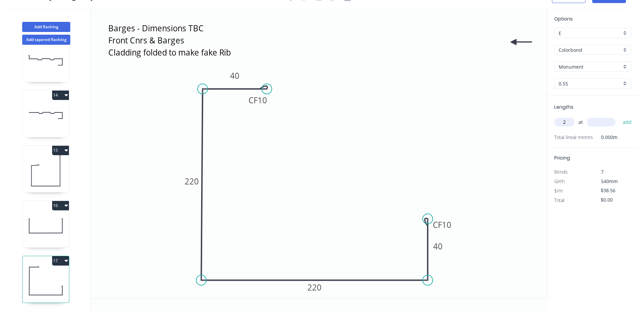
type input "2"
type input "3000"
click at [620, 116] on button "add" at bounding box center [628, 121] width 16 height 11
type input "$231.36"
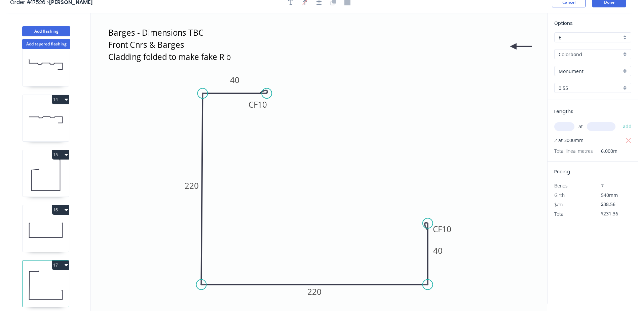
scroll to position [12, 0]
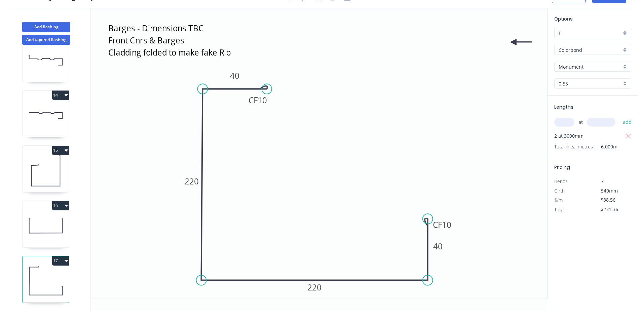
click at [45, 164] on icon at bounding box center [46, 170] width 46 height 43
type input "$46.05"
type input "$746.01"
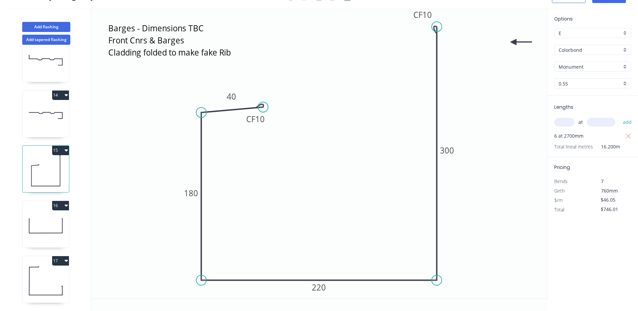
click at [47, 274] on icon at bounding box center [46, 280] width 46 height 43
type input "$38.56"
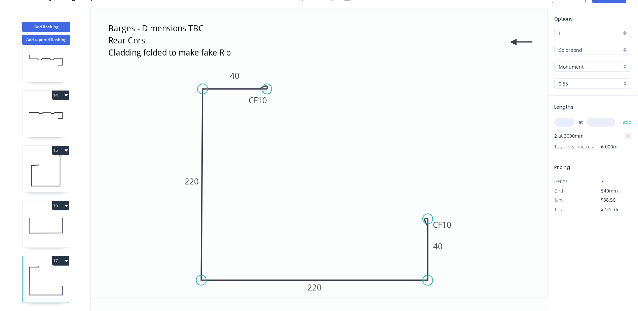
drag, startPoint x: 520, startPoint y: 43, endPoint x: 302, endPoint y: 122, distance: 232.0
click at [208, 135] on icon "Barges - Dimensions TBC Rear Cnrs Cladding folded to make fake Rib CF 10 40 220…" at bounding box center [319, 153] width 457 height 290
drag, startPoint x: 516, startPoint y: 43, endPoint x: 139, endPoint y: 138, distance: 388.8
click at [183, 138] on icon at bounding box center [194, 135] width 22 height 6
click at [65, 260] on icon "button" at bounding box center [66, 261] width 3 height 2
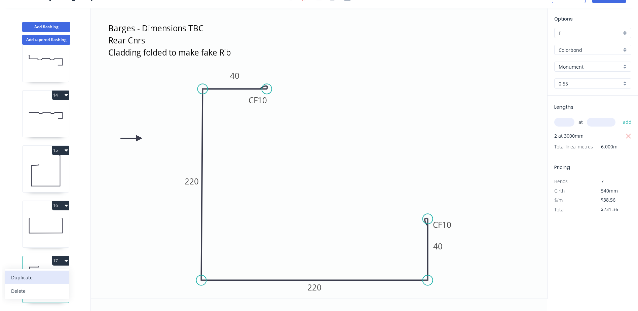
click at [32, 274] on div "Duplicate" at bounding box center [37, 278] width 52 height 10
type input "$0.00"
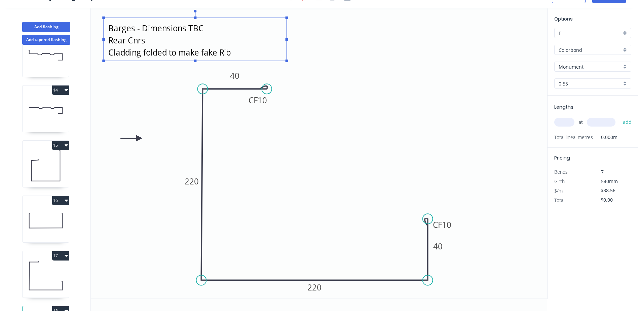
click at [149, 41] on textarea "Barges - Dimensions TBC Rear Cnrs Cladding folded to make fake Rib" at bounding box center [195, 39] width 176 height 36
click at [147, 41] on textarea "Barges - Dimensions TBC Rear Cnrs Cladding folded to make fake Rib" at bounding box center [195, 39] width 176 height 36
drag, startPoint x: 235, startPoint y: 51, endPoint x: 109, endPoint y: 56, distance: 125.6
click at [109, 56] on textarea "Barges - Dimensions TBC Rear Barges Cladding folded to make fake Rib" at bounding box center [195, 39] width 176 height 36
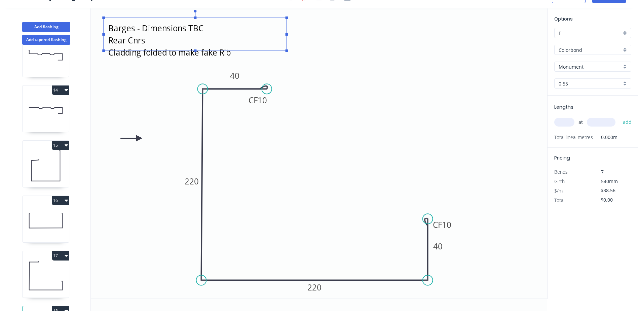
drag, startPoint x: 196, startPoint y: 61, endPoint x: 197, endPoint y: 51, distance: 10.2
click at [197, 51] on g at bounding box center [195, 31] width 186 height 42
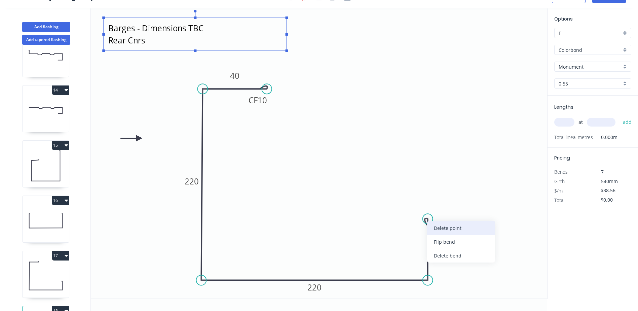
type textarea "Barges - Dimensions TBC Rear Barges"
click at [446, 228] on div "Delete point" at bounding box center [461, 228] width 68 height 14
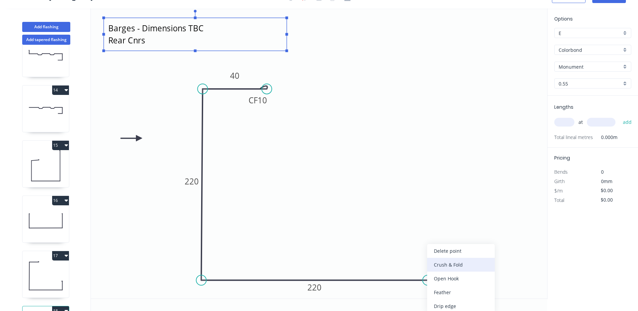
click at [448, 264] on div "Crush & Fold" at bounding box center [461, 265] width 68 height 14
type input "$32.80"
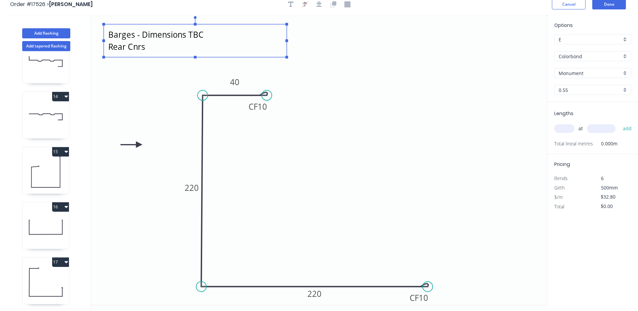
scroll to position [0, 0]
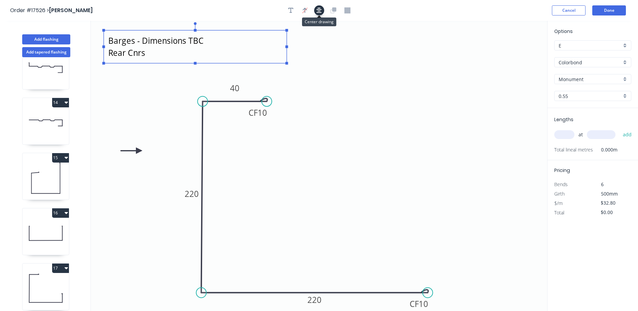
click at [317, 10] on icon "button" at bounding box center [319, 10] width 5 height 6
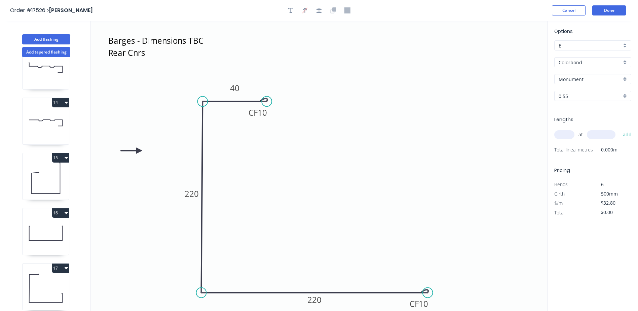
click at [566, 138] on input "text" at bounding box center [565, 134] width 20 height 9
type input "4"
type input "3000"
click at [620, 129] on button "add" at bounding box center [628, 134] width 16 height 11
type input "$393.60"
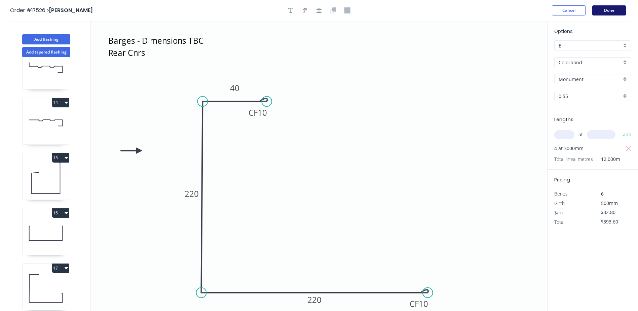
click at [604, 9] on button "Done" at bounding box center [610, 10] width 34 height 10
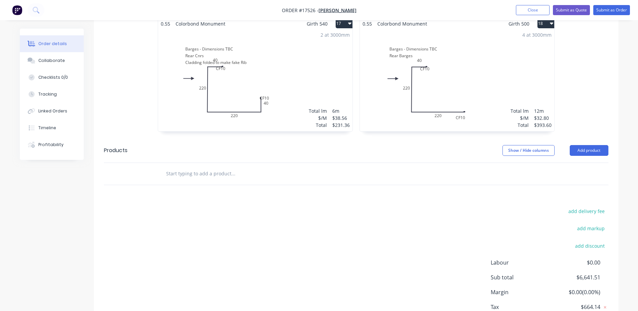
scroll to position [1248, 0]
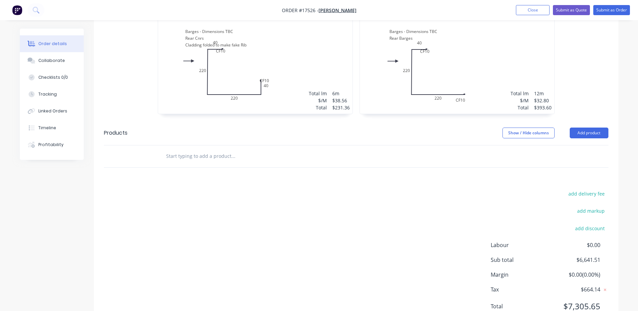
click at [190, 149] on input "text" at bounding box center [233, 155] width 135 height 13
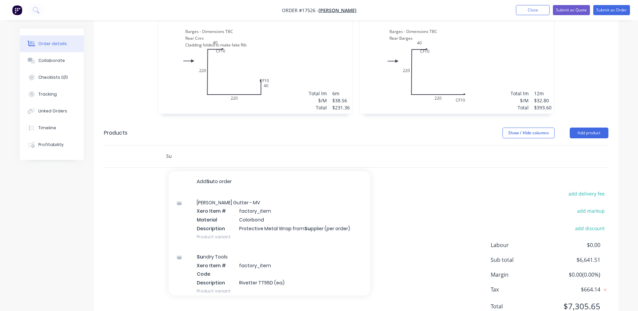
type input "S"
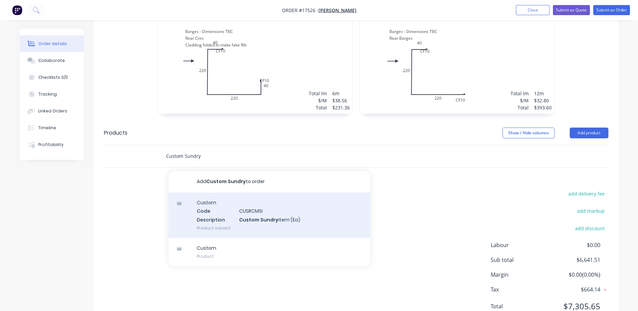
type input "Custom Sundry"
click at [249, 193] on div "Custom Code CUSRCMSI Description Custom Sundry Item (Ea) Product variant" at bounding box center [270, 215] width 202 height 45
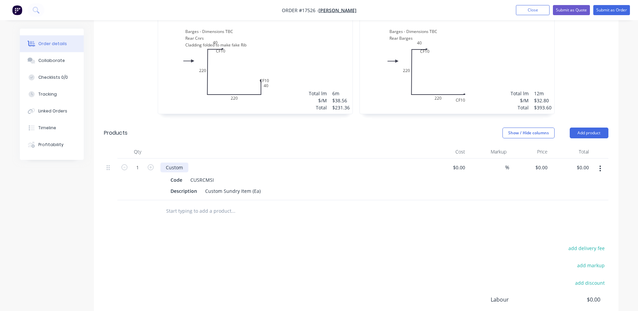
click at [184, 163] on div "Custom" at bounding box center [175, 168] width 28 height 10
click at [218, 186] on div "Custom Sundry Item (Ea)" at bounding box center [233, 191] width 61 height 10
click at [203, 186] on div "Custom Sundry Item (Ea)" at bounding box center [233, 191] width 61 height 10
drag, startPoint x: 204, startPoint y: 164, endPoint x: 263, endPoint y: 164, distance: 59.2
click at [263, 186] on div "Description Custom Sundry Item (Ea)" at bounding box center [291, 191] width 246 height 10
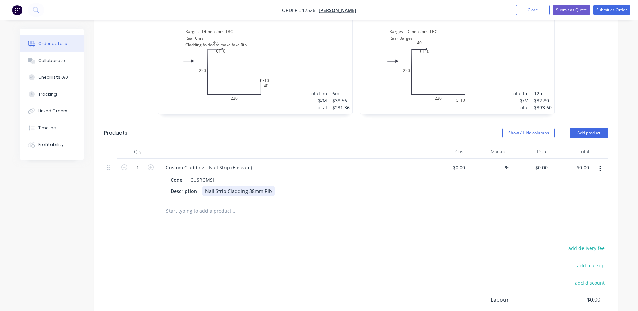
click at [247, 186] on div "Nail Strip Cladding 38mm Rib" at bounding box center [239, 191] width 72 height 10
click at [236, 186] on div "Nail Strip Cladding - 38mm Rib" at bounding box center [227, 194] width 48 height 17
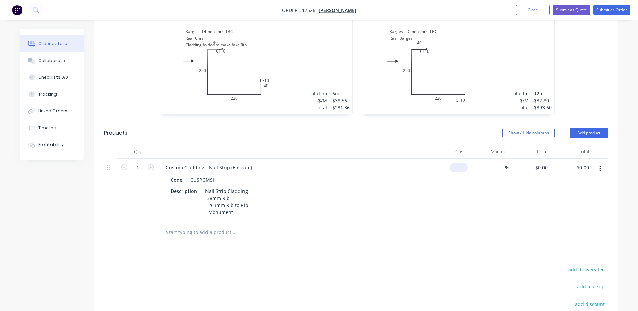
click at [464, 163] on input at bounding box center [460, 168] width 15 height 10
click at [242, 186] on div "Nail Strip Cladding - 38mm Rib - 263mm Rib to Rib - Monument" at bounding box center [227, 201] width 49 height 31
click at [464, 163] on input "0" at bounding box center [460, 168] width 15 height 10
type input "$7,200.00"
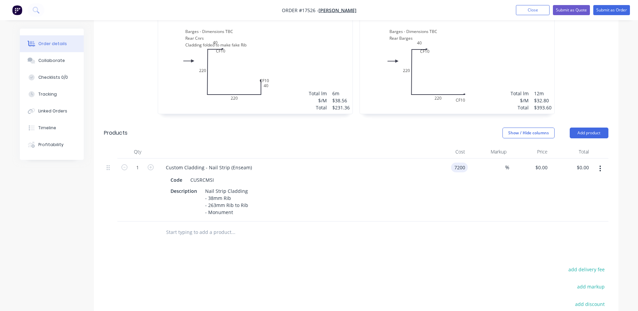
type input "$7,200.00"
click at [499, 166] on div "%" at bounding box center [488, 190] width 41 height 63
click at [497, 163] on div "%" at bounding box center [502, 168] width 14 height 10
type input "30"
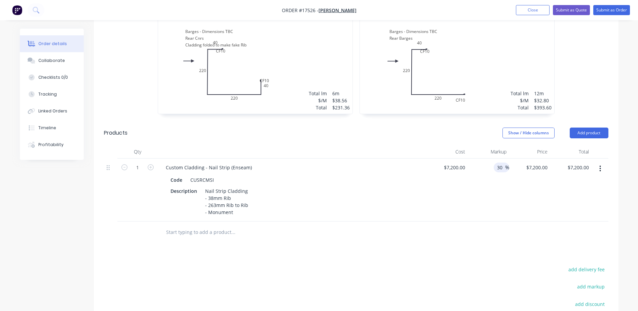
type input "$9,360.00"
click at [454, 171] on div "$7,200.00 $7,200.00" at bounding box center [447, 190] width 41 height 63
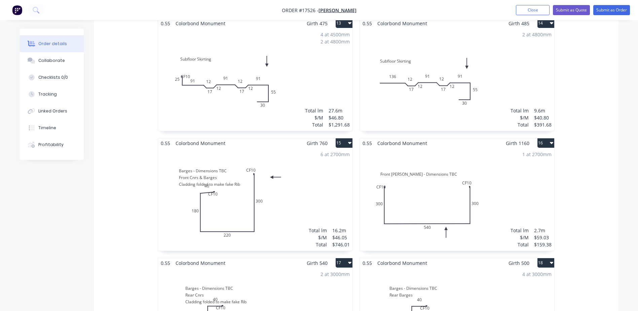
scroll to position [954, 0]
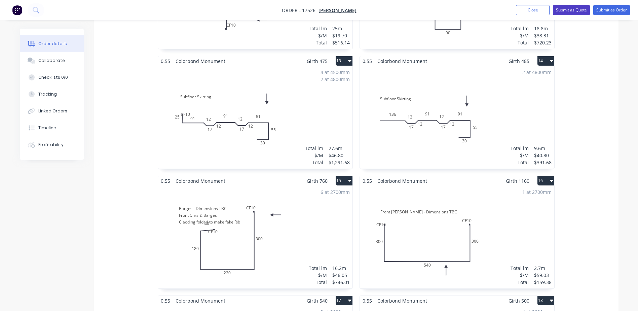
click at [582, 12] on button "Submit as Quote" at bounding box center [571, 10] width 37 height 10
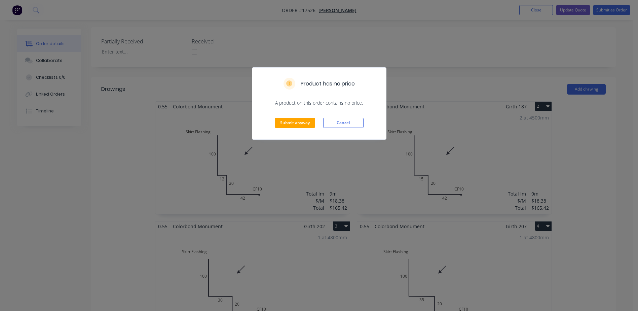
scroll to position [202, 0]
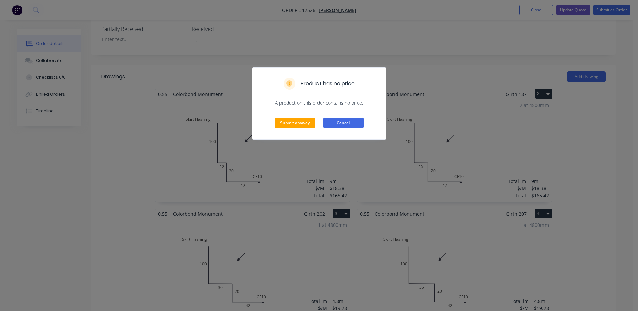
click at [351, 121] on button "Cancel" at bounding box center [343, 123] width 40 height 10
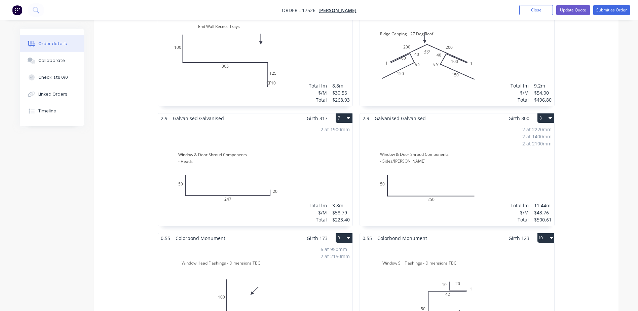
scroll to position [572, 0]
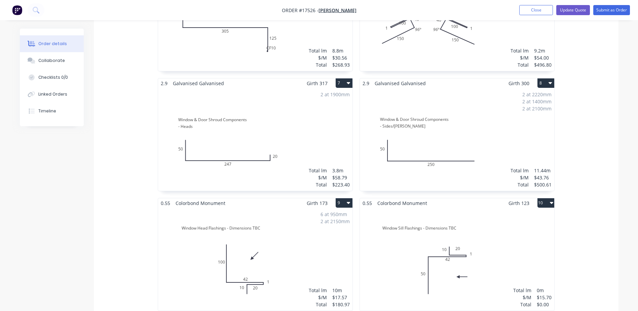
click at [505, 221] on div "Total lm $/M Total 0m $15.70 $0.00" at bounding box center [457, 259] width 195 height 103
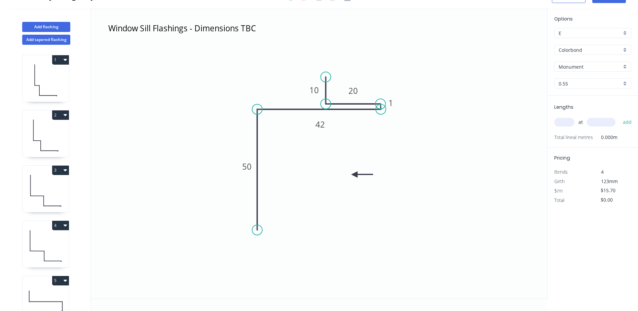
click at [567, 124] on input "text" at bounding box center [565, 122] width 20 height 9
type input "2"
type input "2150"
click at [620, 116] on button "add" at bounding box center [628, 121] width 16 height 11
type input "$67.51"
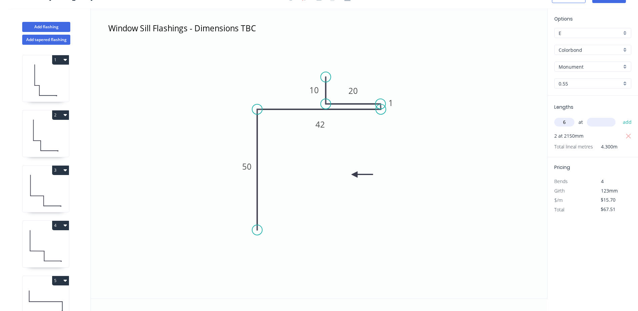
type input "6"
type input "950"
click at [620, 116] on button "add" at bounding box center [628, 121] width 16 height 11
type input "$161.71"
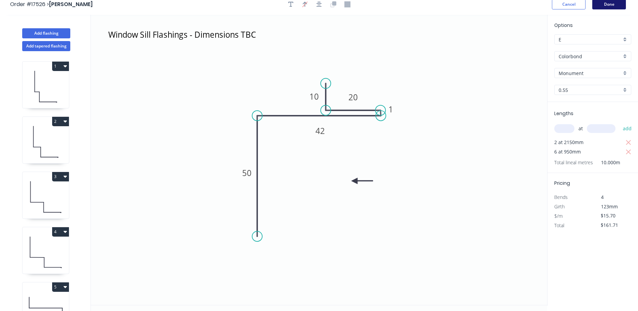
scroll to position [0, 0]
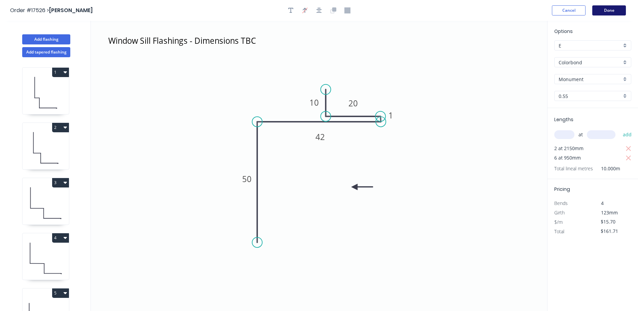
click at [612, 8] on button "Done" at bounding box center [610, 10] width 34 height 10
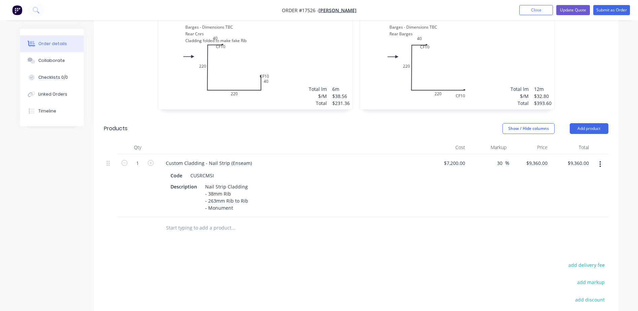
scroll to position [1324, 0]
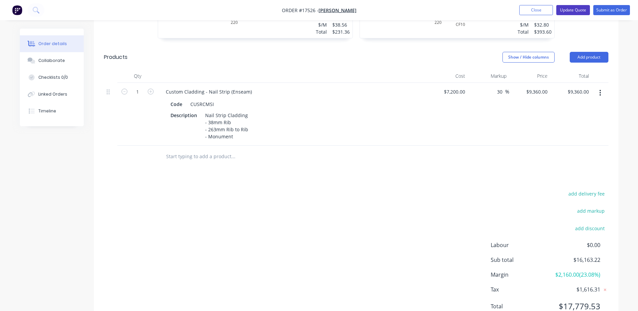
click at [574, 10] on button "Update Quote" at bounding box center [574, 10] width 34 height 10
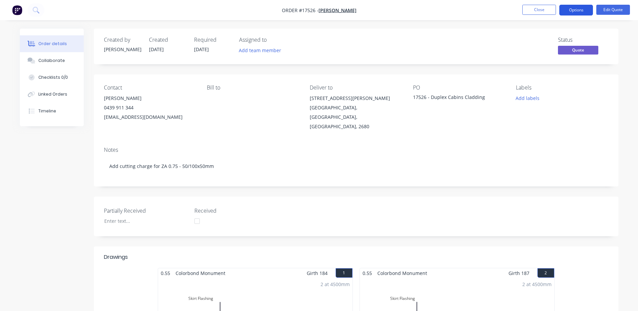
click at [581, 12] on button "Options" at bounding box center [577, 10] width 34 height 11
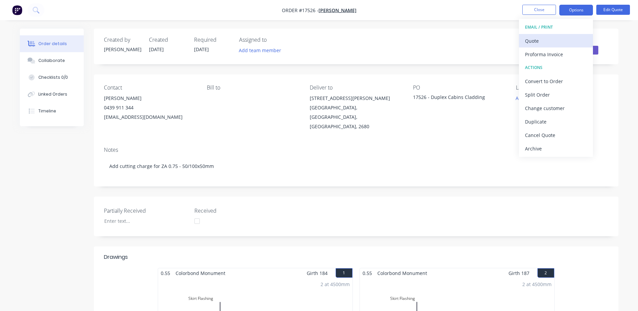
click at [539, 41] on div "Quote" at bounding box center [556, 41] width 62 height 10
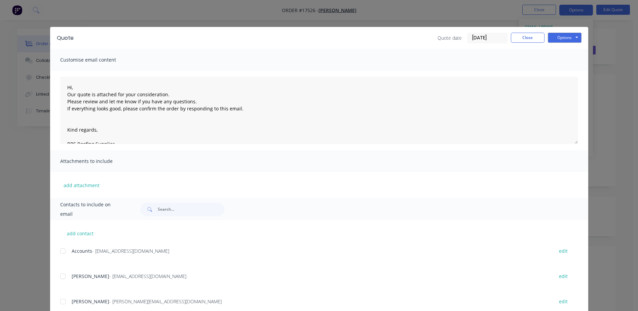
click at [60, 274] on div at bounding box center [62, 276] width 13 height 13
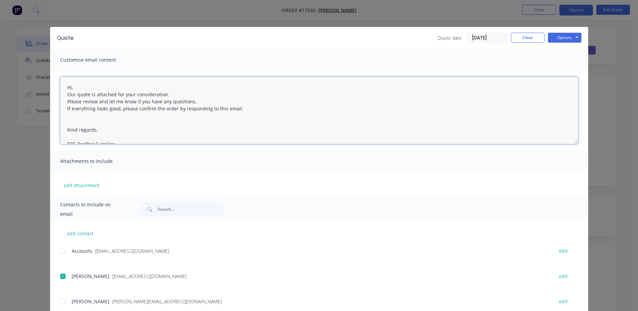
click at [80, 88] on textarea "Hi, Our quote is attached for your consideration. Please review and let me know…" at bounding box center [319, 110] width 518 height 67
click at [169, 95] on textarea "Hi Lachlan, Our quote is attached for your consideration. Please review and let…" at bounding box center [319, 110] width 518 height 67
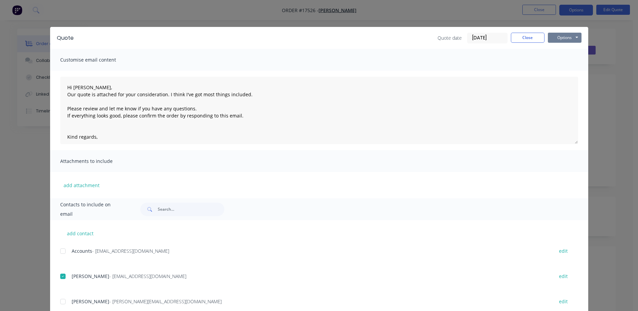
click at [557, 38] on button "Options" at bounding box center [565, 38] width 34 height 10
click at [558, 71] on button "Email" at bounding box center [569, 71] width 43 height 11
type textarea "Hi, Our quote is attached for your consideration. Please review and let me know…"
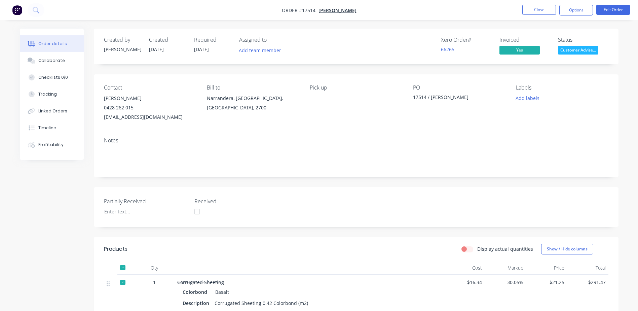
scroll to position [177, 0]
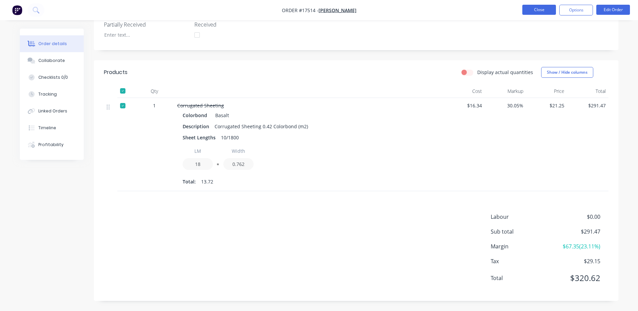
click at [537, 8] on button "Close" at bounding box center [540, 10] width 34 height 10
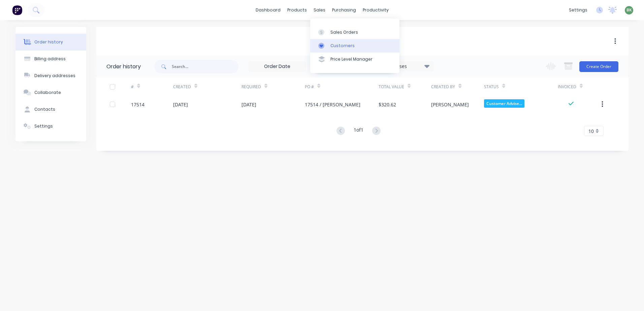
click at [346, 48] on div "Customers" at bounding box center [342, 46] width 24 height 6
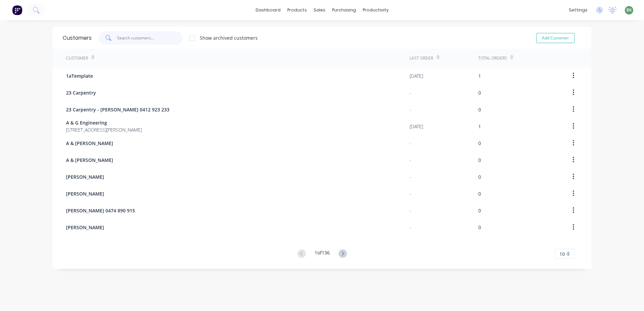
click at [131, 39] on input "text" at bounding box center [150, 37] width 66 height 13
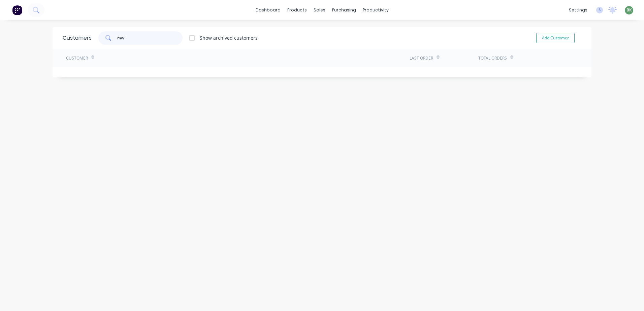
type input "m"
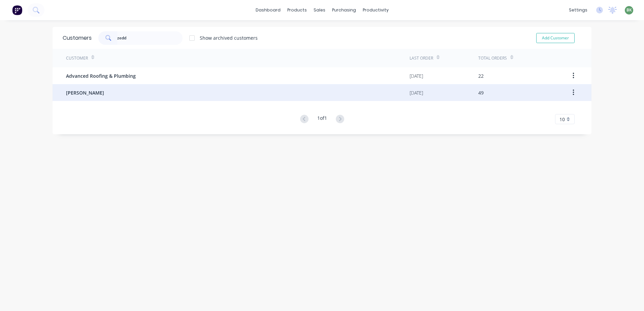
type input "zedd"
click at [90, 93] on span "[PERSON_NAME]" at bounding box center [85, 92] width 38 height 7
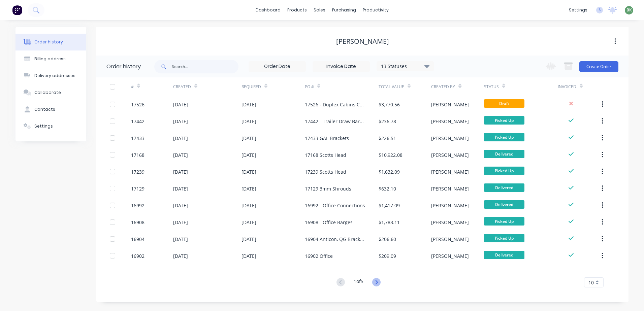
click at [379, 283] on icon at bounding box center [376, 282] width 8 height 8
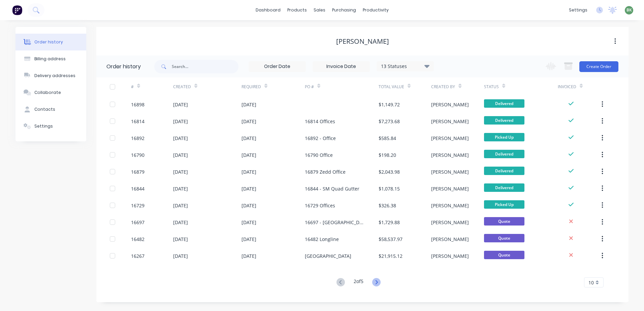
click at [376, 282] on icon at bounding box center [376, 282] width 8 height 8
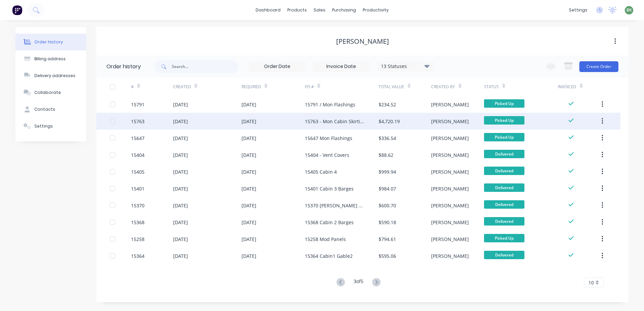
click at [341, 121] on div "15763 - Mon Cabin Skirting Flashings" at bounding box center [335, 121] width 60 height 7
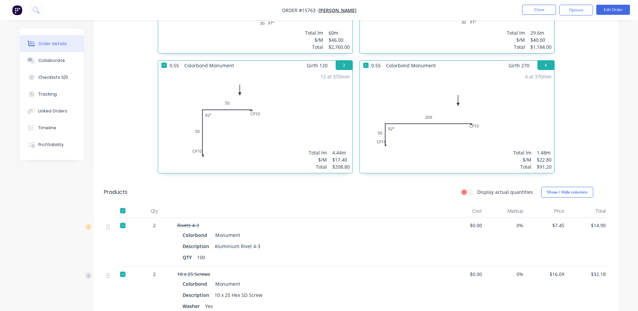
scroll to position [370, 0]
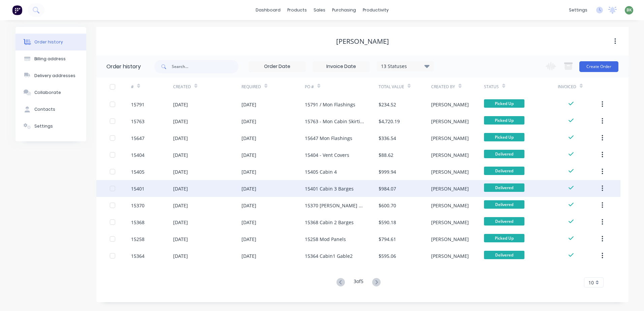
click at [334, 190] on div "15401 Cabin 3 Barges" at bounding box center [329, 188] width 49 height 7
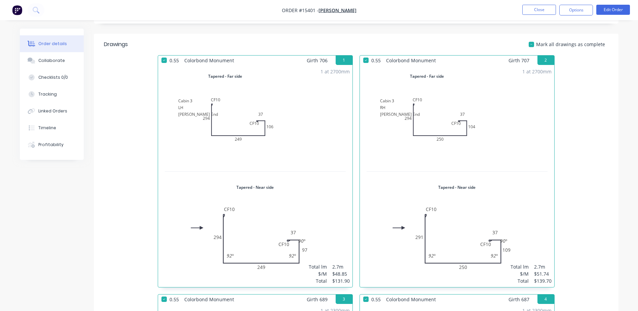
scroll to position [303, 0]
